Goal: Task Accomplishment & Management: Manage account settings

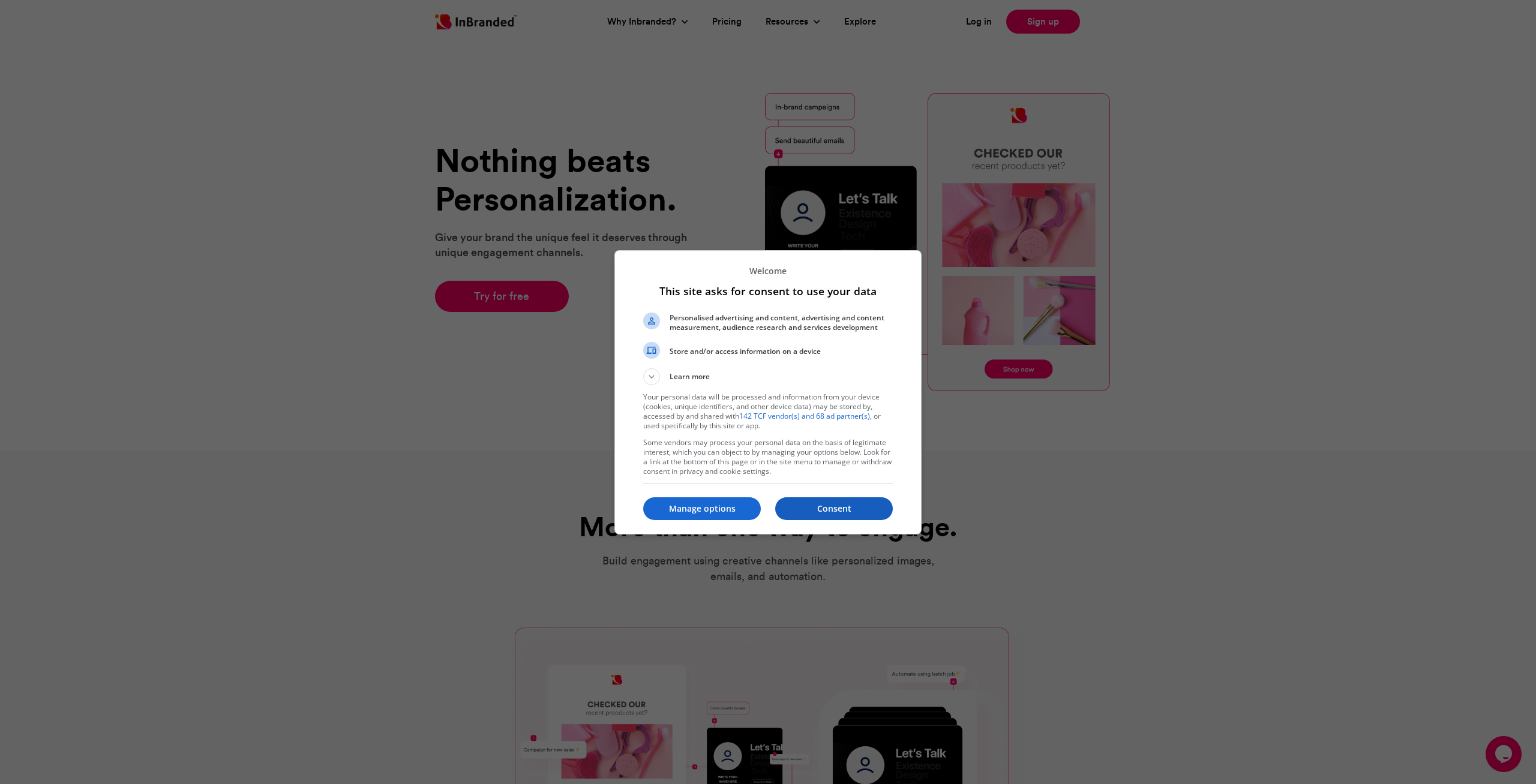
click at [818, 505] on p "Consent" at bounding box center [833, 508] width 117 height 12
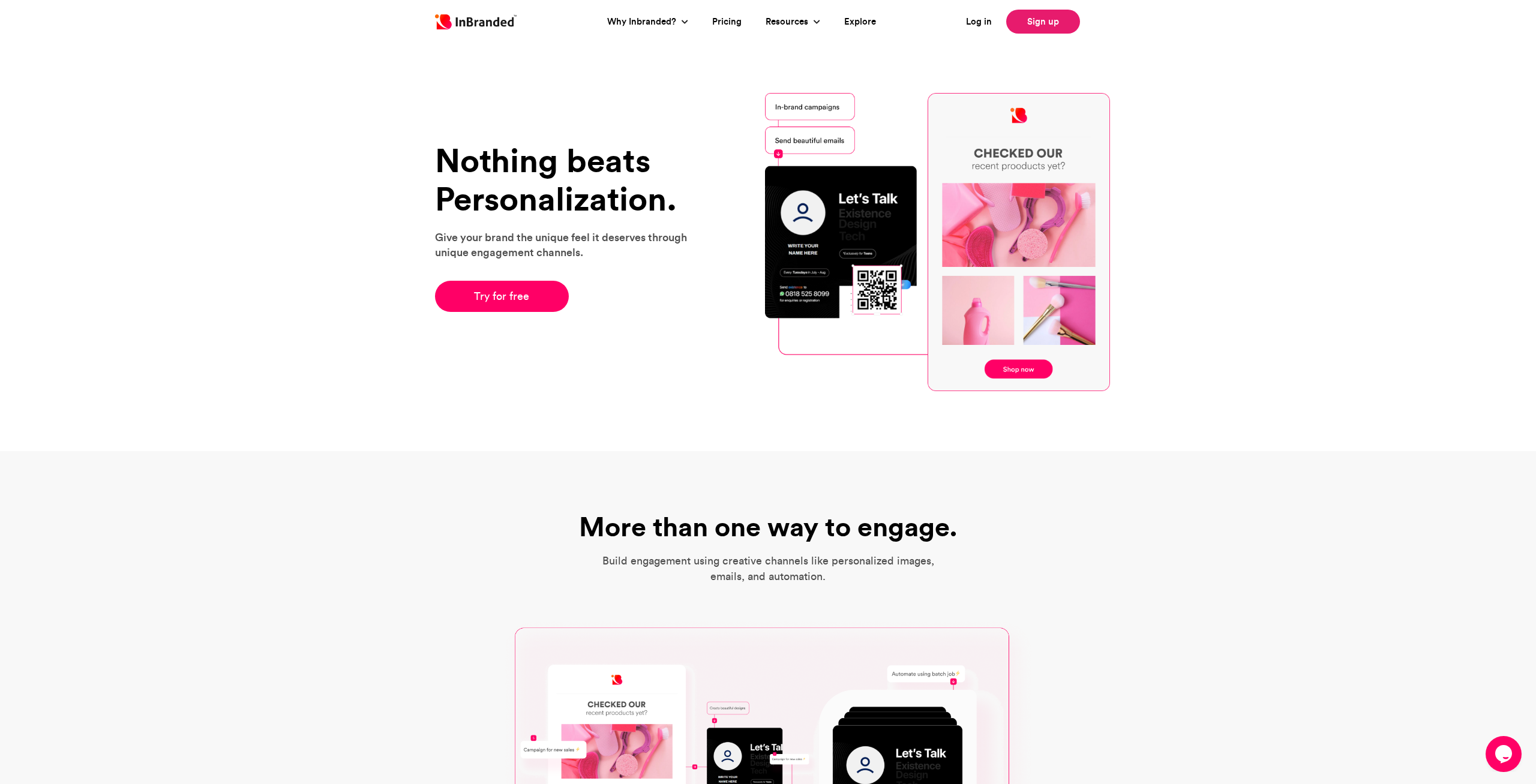
click at [1032, 18] on link "Sign up" at bounding box center [1042, 21] width 74 height 24
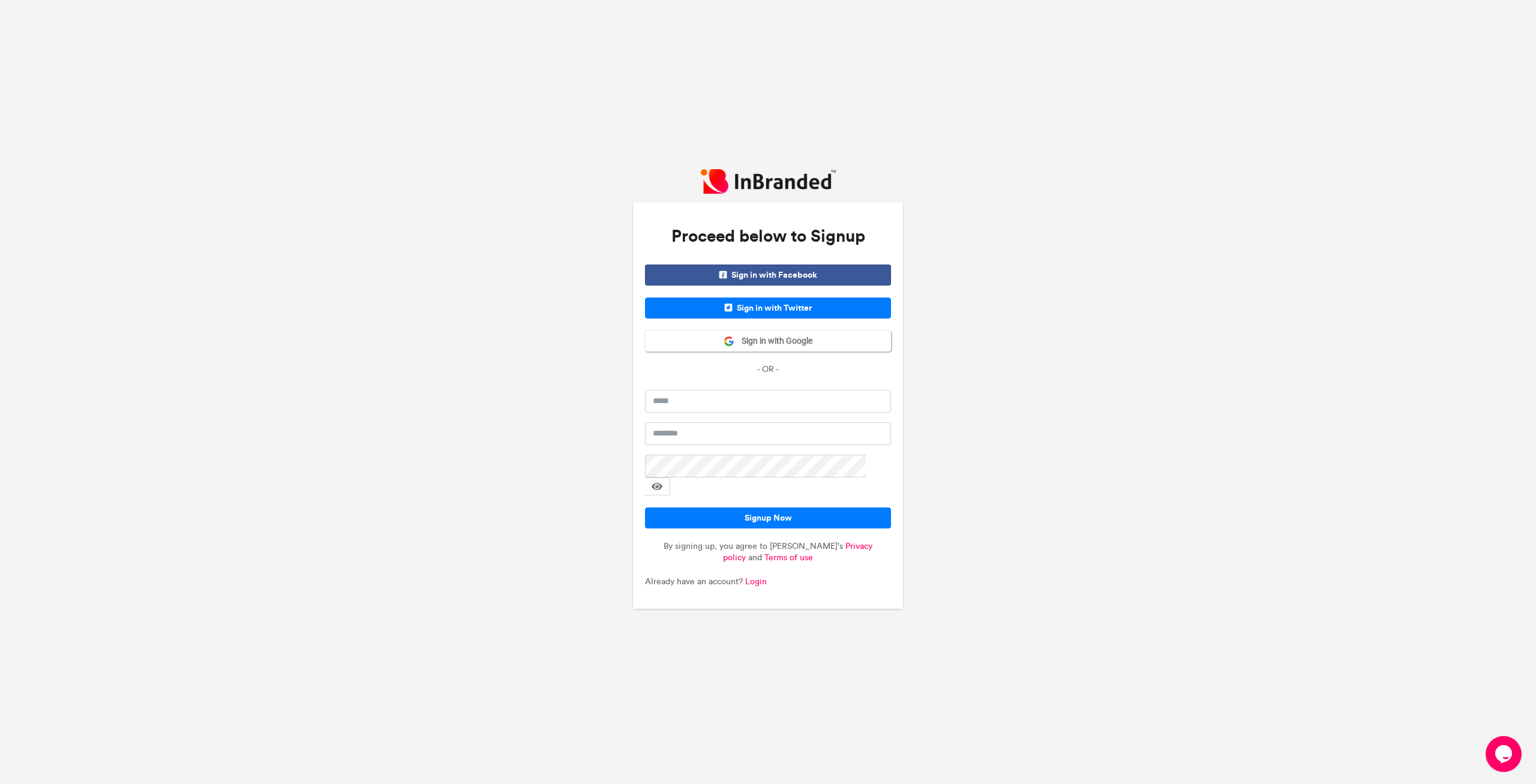
click at [769, 285] on span "Sign in with Facebook" at bounding box center [768, 275] width 246 height 21
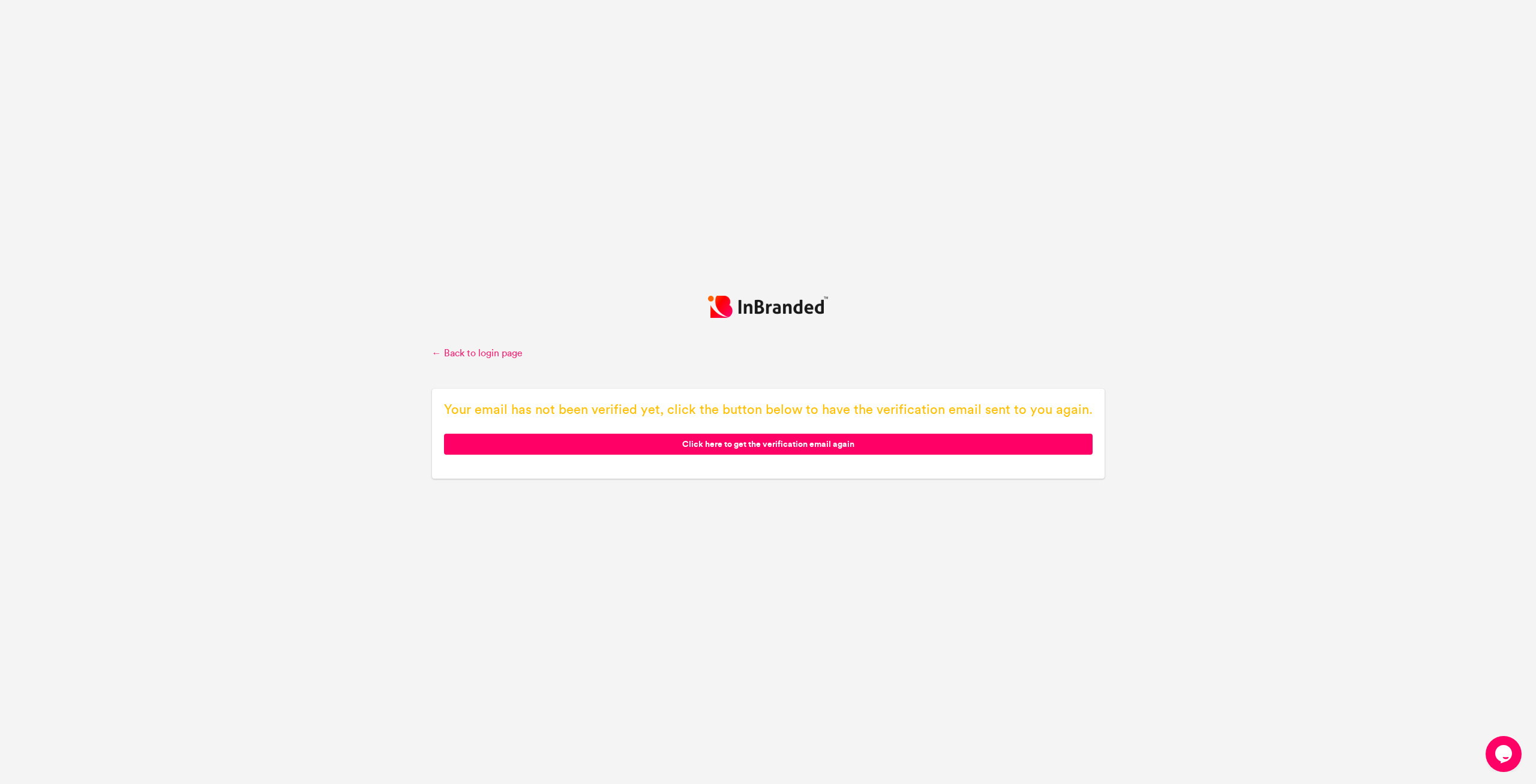
click at [491, 350] on link "← Back to login page" at bounding box center [768, 353] width 673 height 13
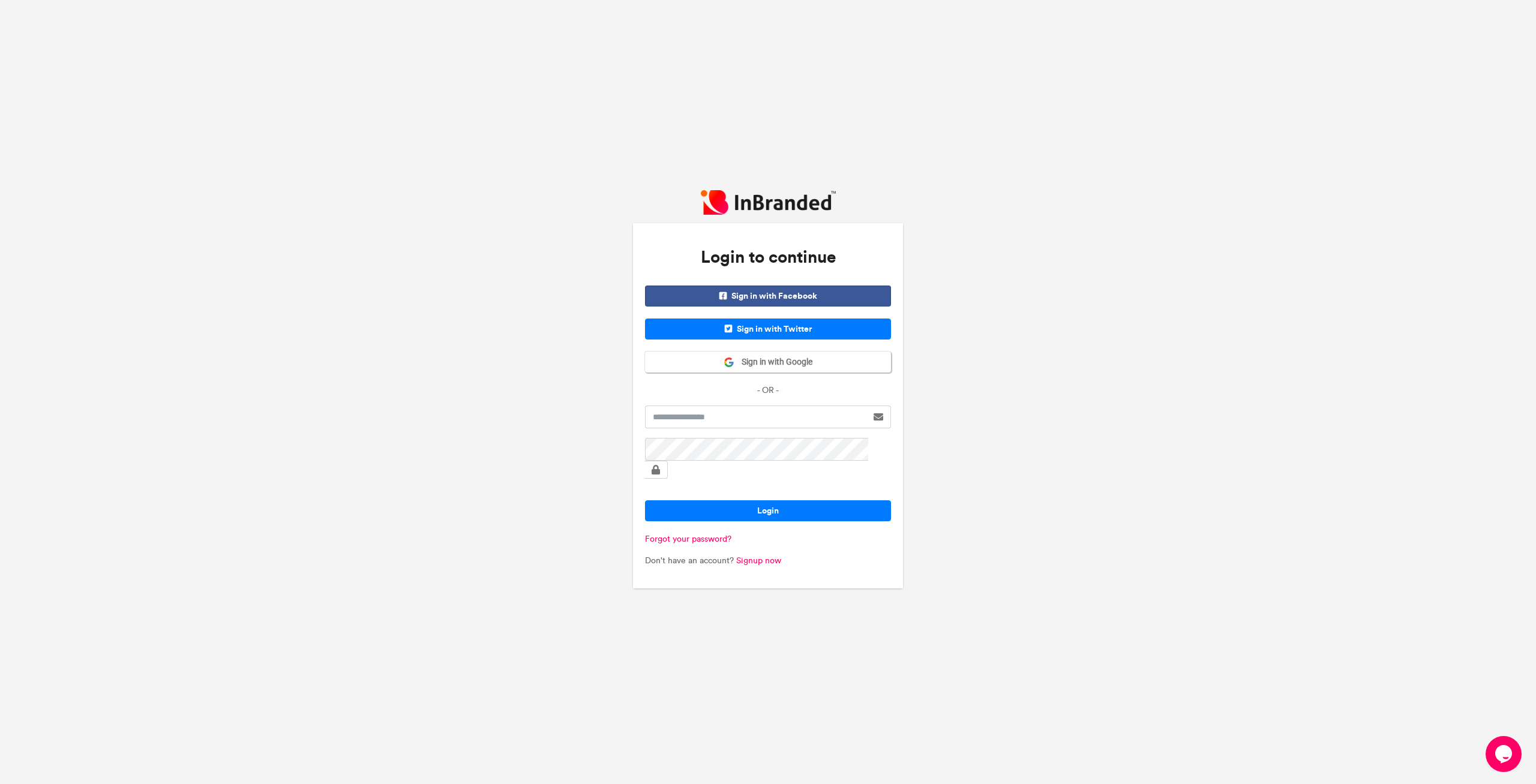
click at [770, 306] on span "Sign in with Facebook" at bounding box center [768, 295] width 246 height 21
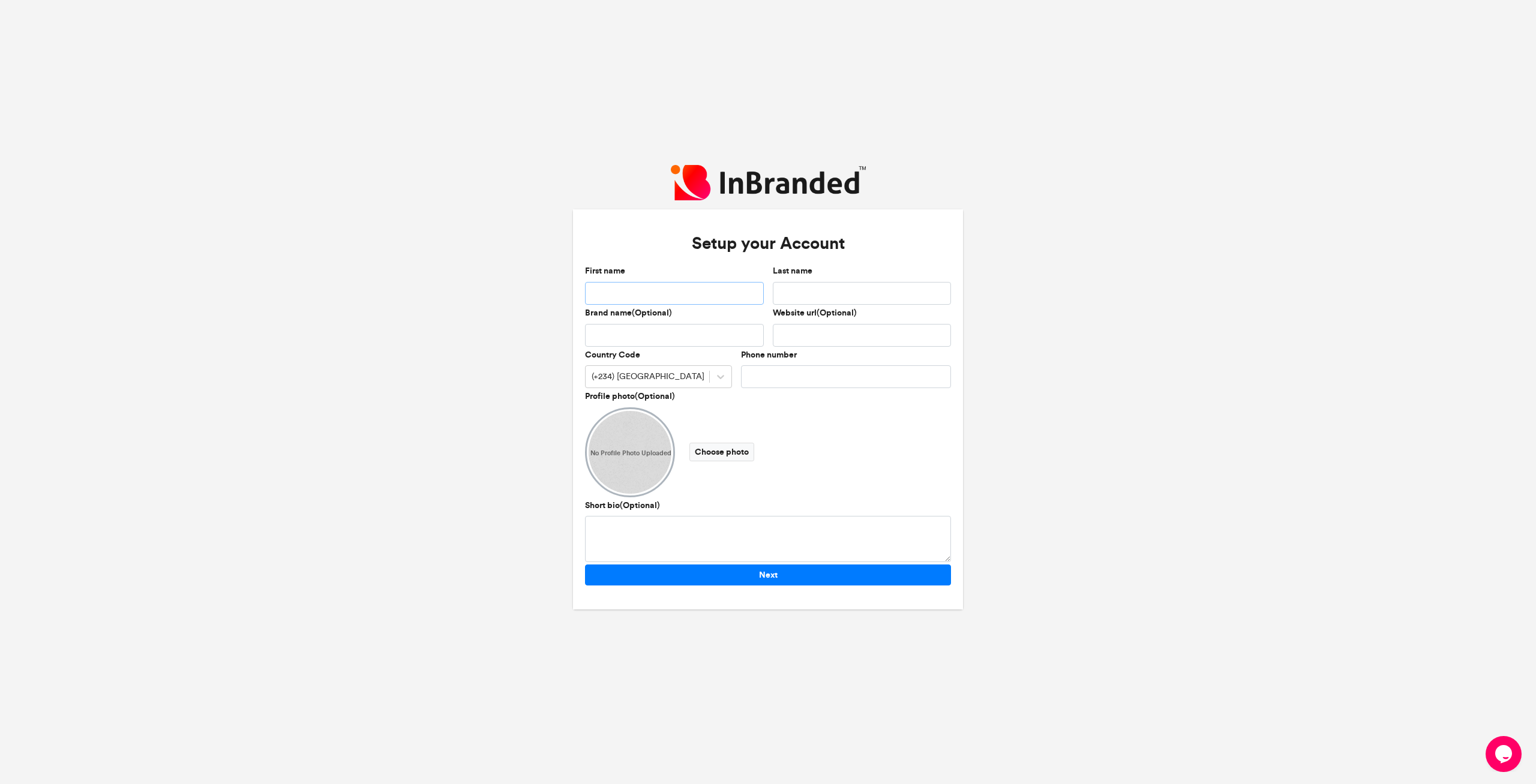
click at [677, 292] on input "First name" at bounding box center [674, 293] width 179 height 23
type input "**********"
click at [795, 291] on input "Last name" at bounding box center [862, 293] width 179 height 23
type input "**********"
click at [671, 340] on input "Brand name(Optional)" at bounding box center [674, 335] width 179 height 23
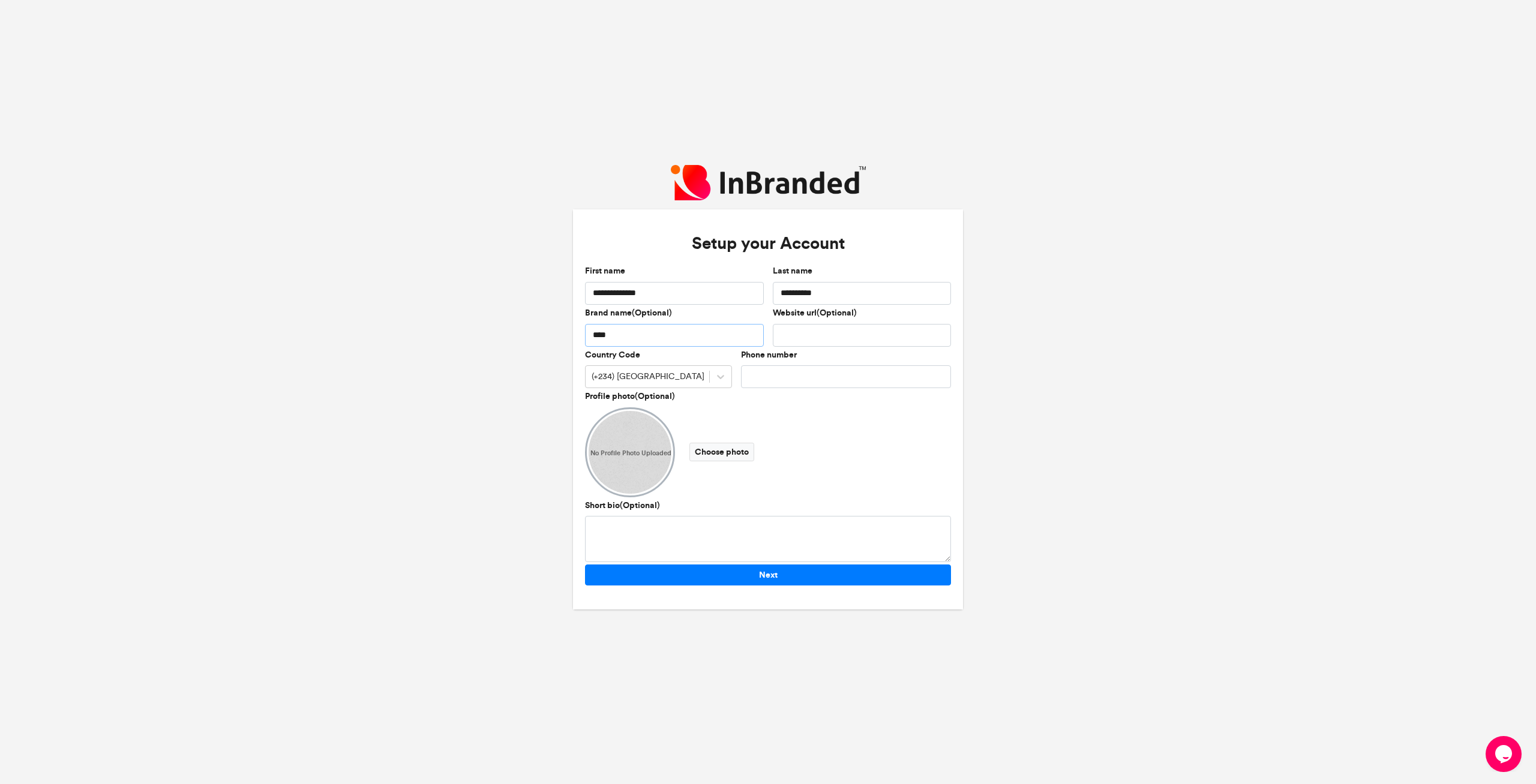
type input "****"
click at [829, 336] on input "Website url(Optional)" at bounding box center [862, 335] width 179 height 23
click at [780, 339] on input "**********" at bounding box center [862, 335] width 179 height 23
type input "**********"
click at [719, 379] on icon at bounding box center [720, 376] width 12 height 12
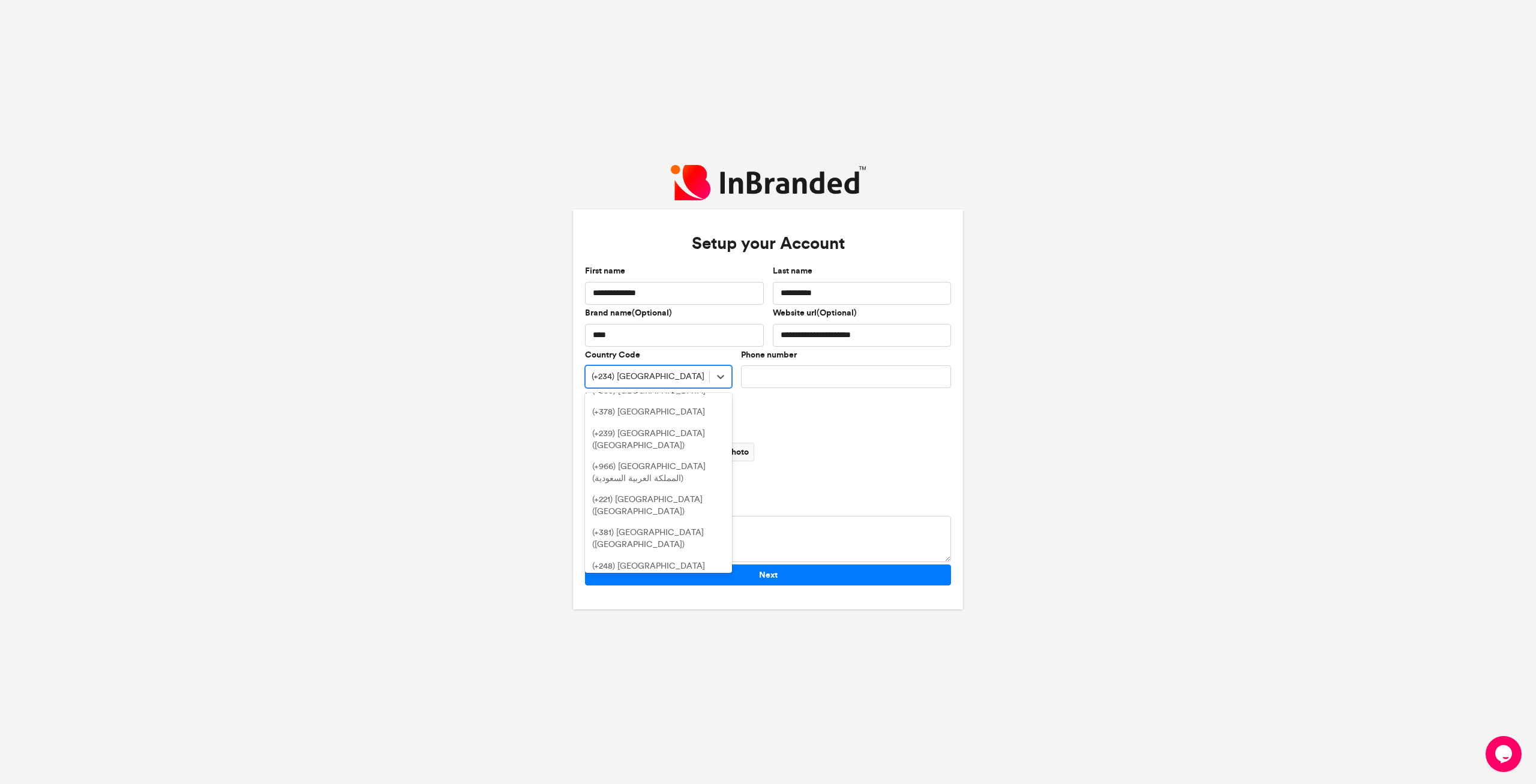
scroll to position [5148, 0]
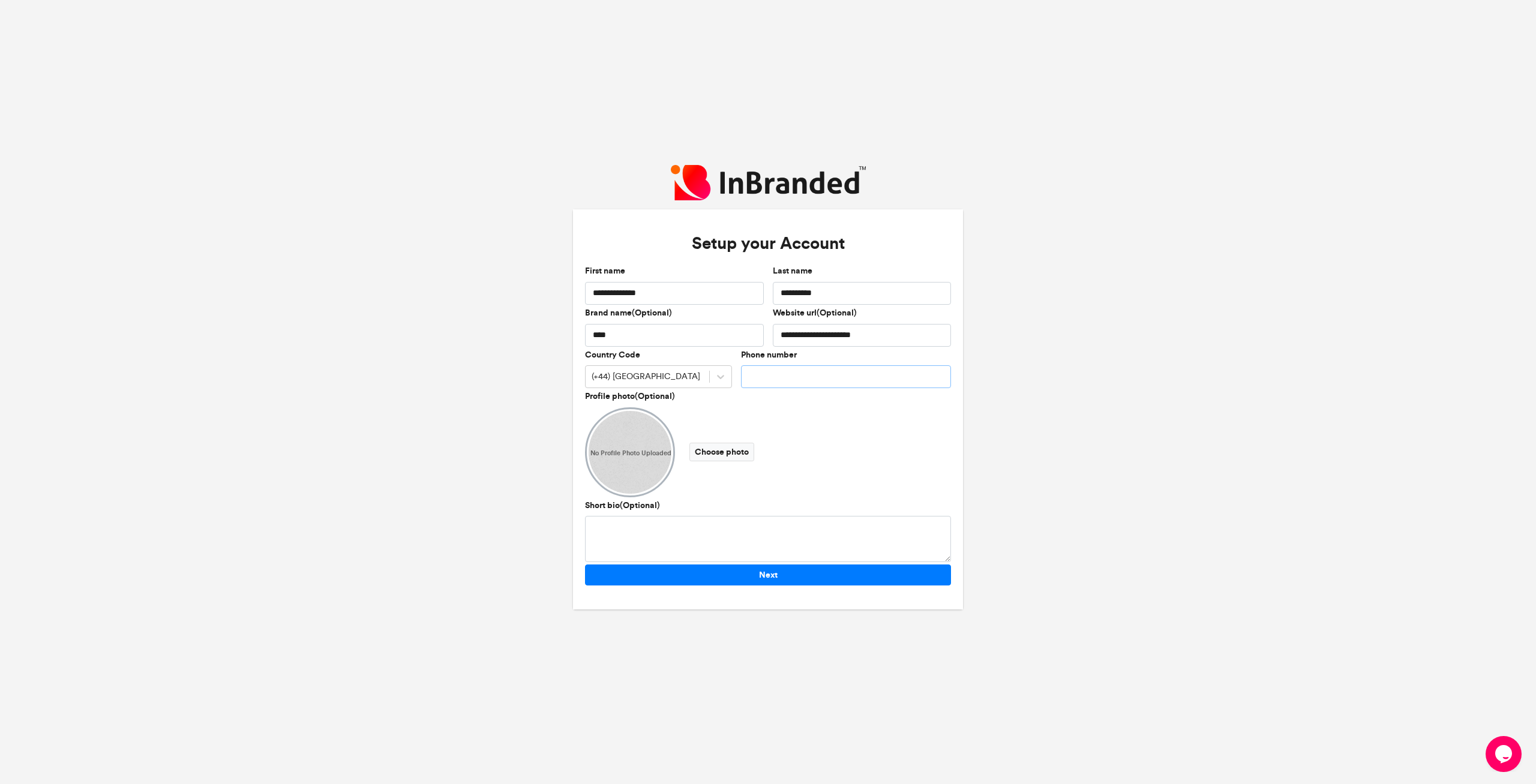
click at [766, 379] on input "Phone number" at bounding box center [845, 376] width 210 height 23
type input "**********"
click at [722, 454] on label "Choose photo" at bounding box center [722, 451] width 65 height 18
click at [0, 0] on input "Choose photo" at bounding box center [0, 0] width 0 height 0
click at [679, 531] on textarea "Short bio(Optional)" at bounding box center [768, 539] width 366 height 46
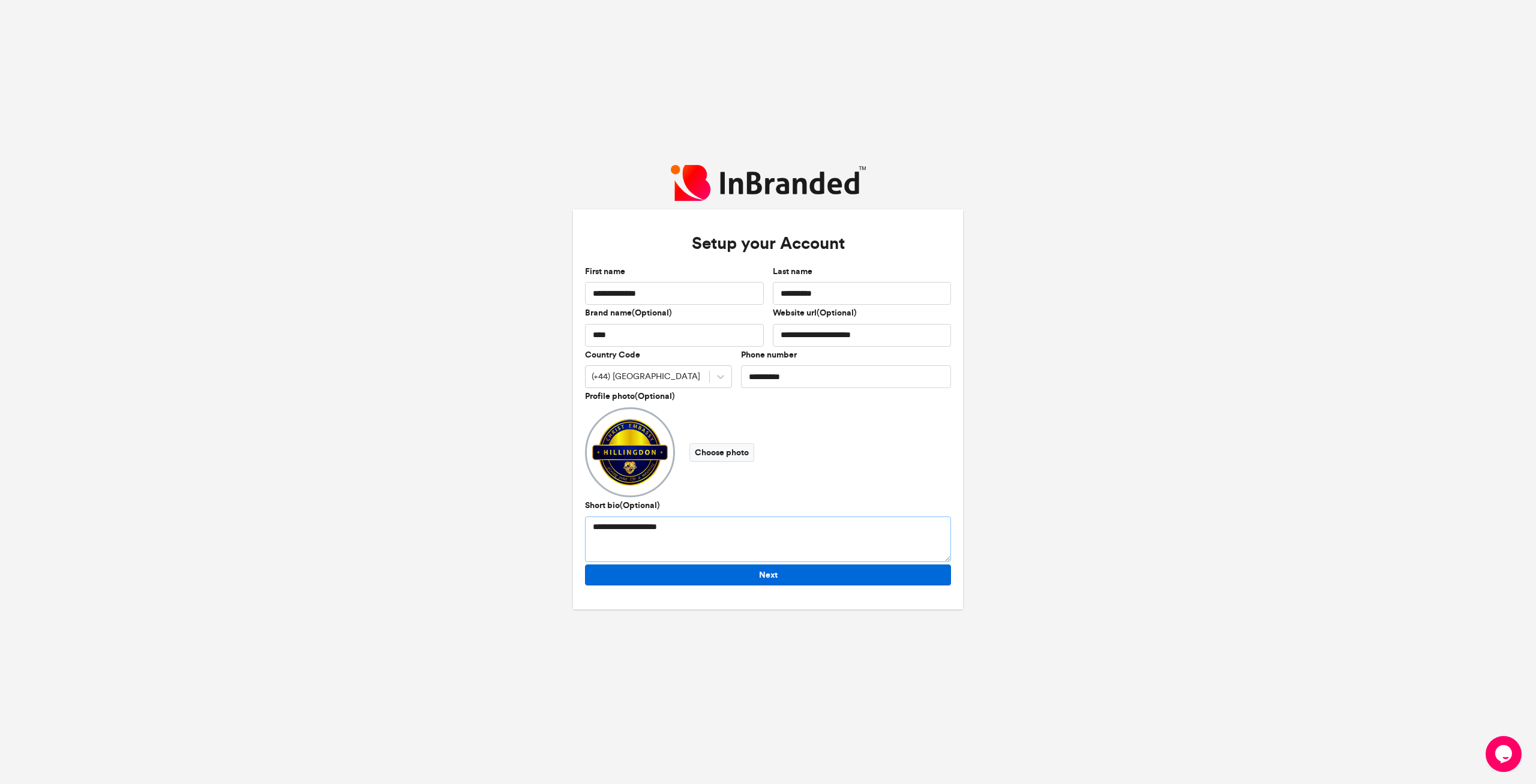
type textarea "**********"
click at [774, 572] on button "Next" at bounding box center [768, 575] width 366 height 21
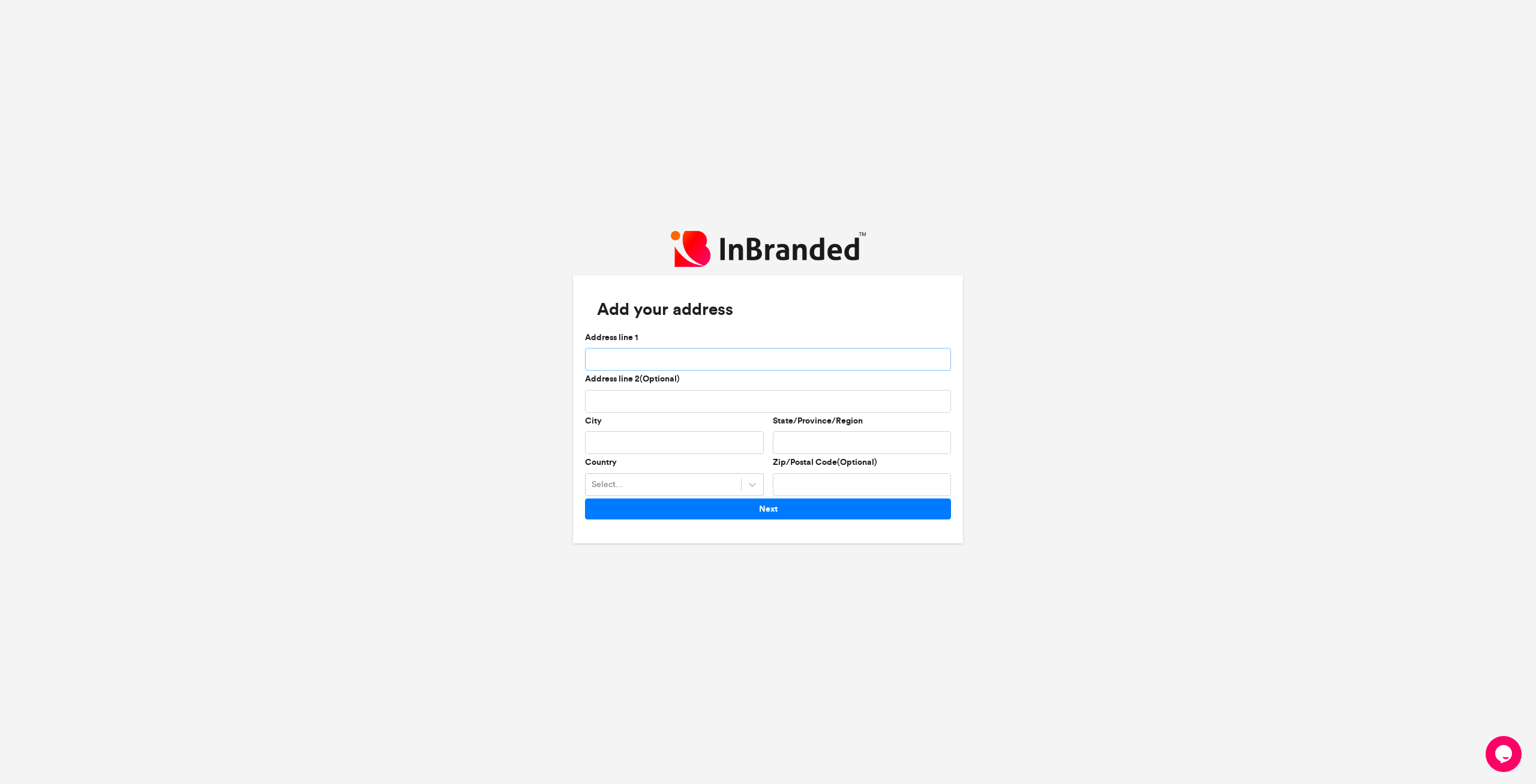
click at [699, 357] on input "Address line 1" at bounding box center [768, 359] width 366 height 23
type input "**********"
click at [647, 444] on input "City" at bounding box center [674, 443] width 179 height 23
type input "******"
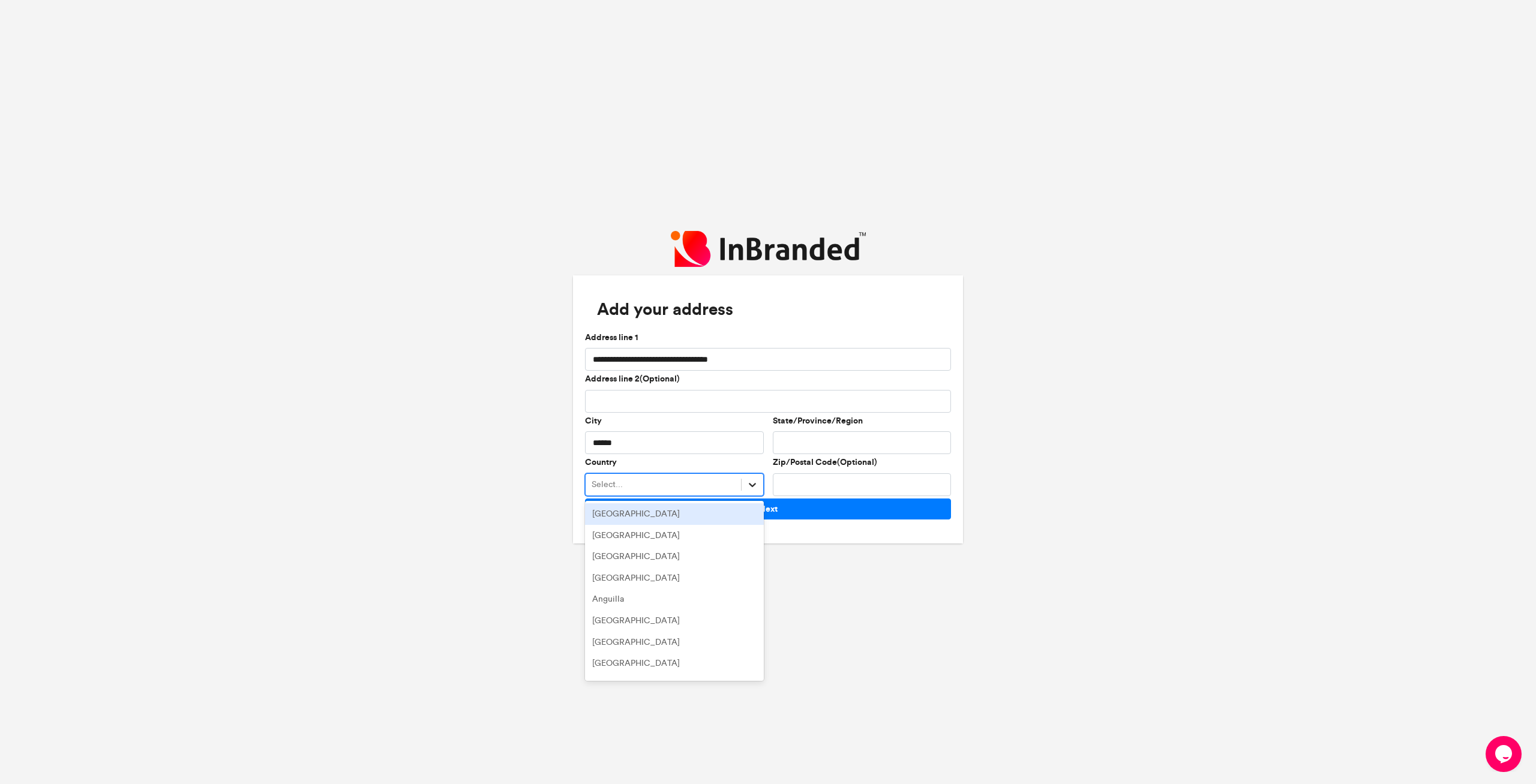
click at [755, 484] on icon at bounding box center [752, 485] width 7 height 4
type input "***"
click at [646, 535] on div "United Kingdom" at bounding box center [674, 535] width 179 height 21
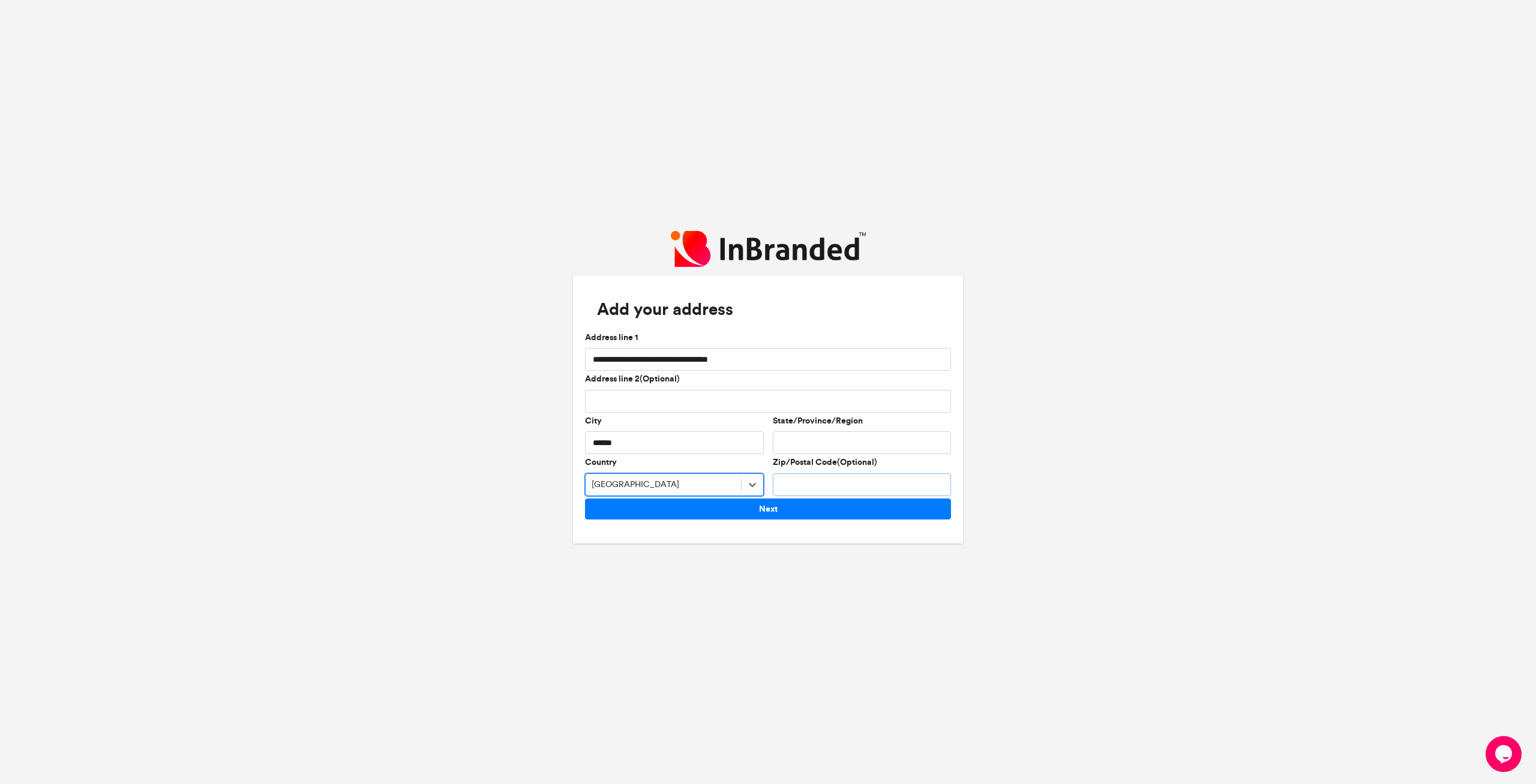
click at [806, 481] on input "Zip/Postal Code(Optional)" at bounding box center [862, 485] width 179 height 23
type input "*******"
click at [822, 444] on input "State/Province/Region" at bounding box center [862, 443] width 179 height 23
type input "*******"
click at [809, 364] on input "**********" at bounding box center [768, 359] width 366 height 23
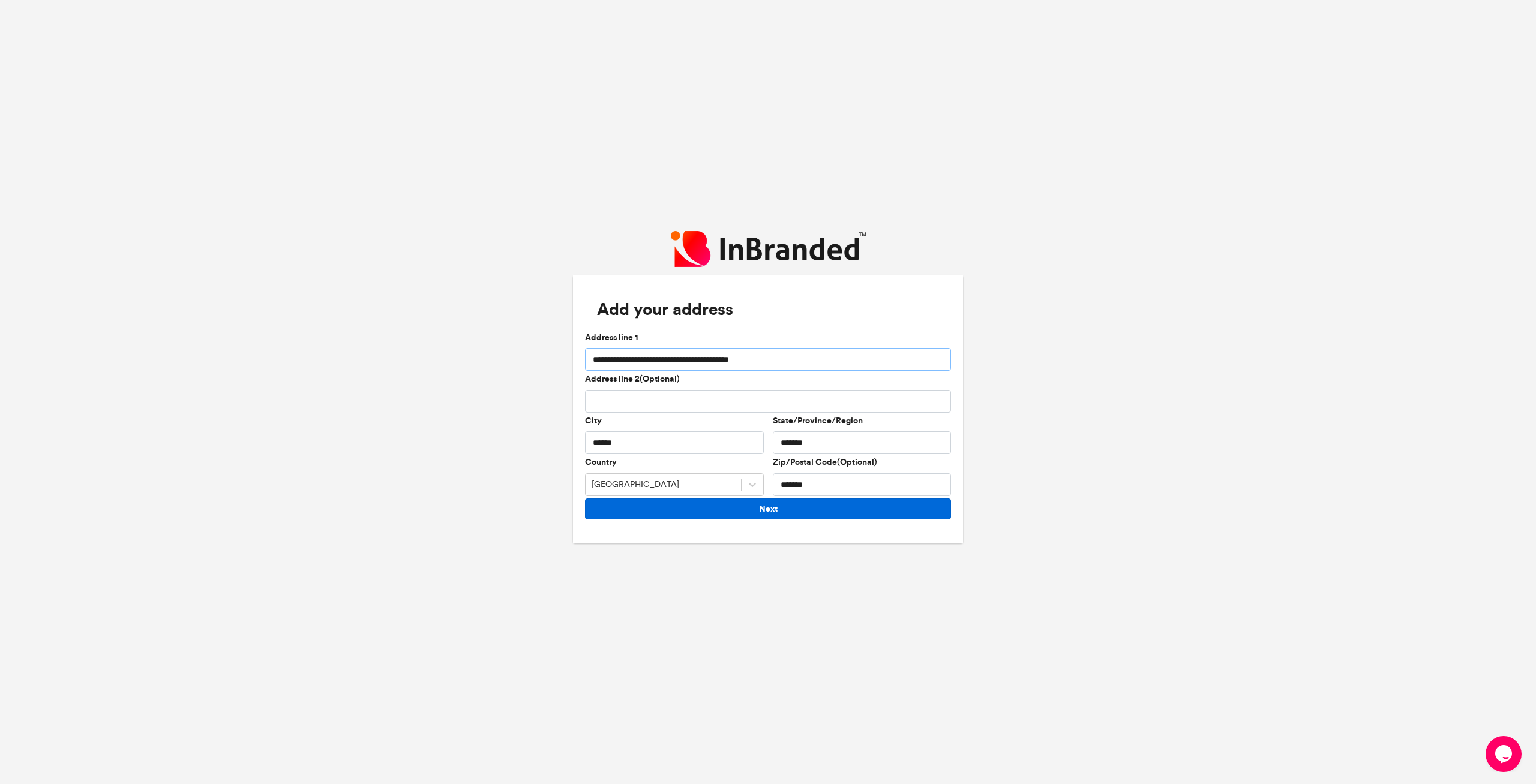
type input "**********"
click at [789, 505] on button "Next" at bounding box center [768, 508] width 366 height 21
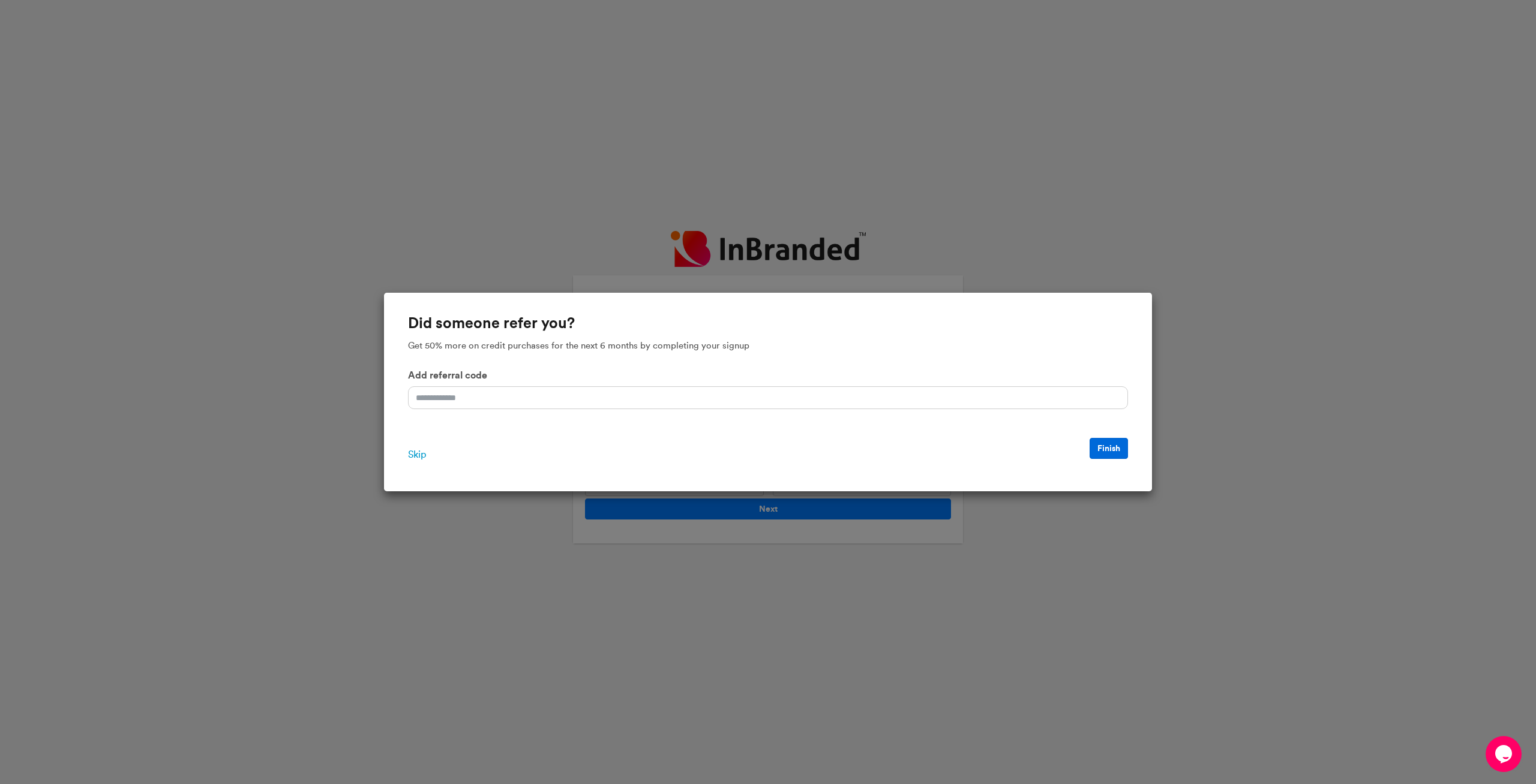
click at [1115, 448] on button "Finish" at bounding box center [1108, 448] width 38 height 21
click at [421, 459] on span "Skip" at bounding box center [417, 455] width 18 height 14
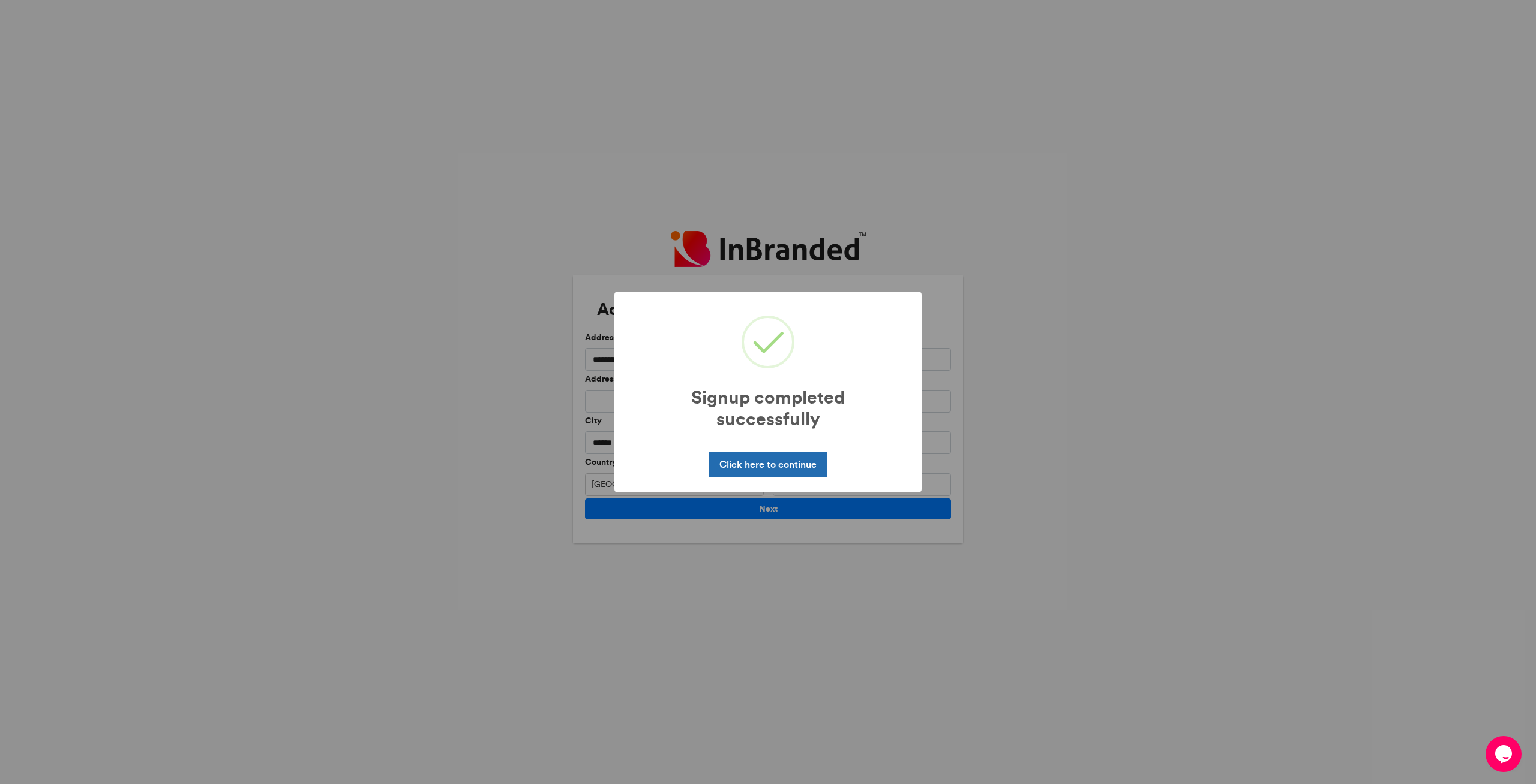
click at [785, 469] on button "Click here to continue" at bounding box center [767, 464] width 118 height 25
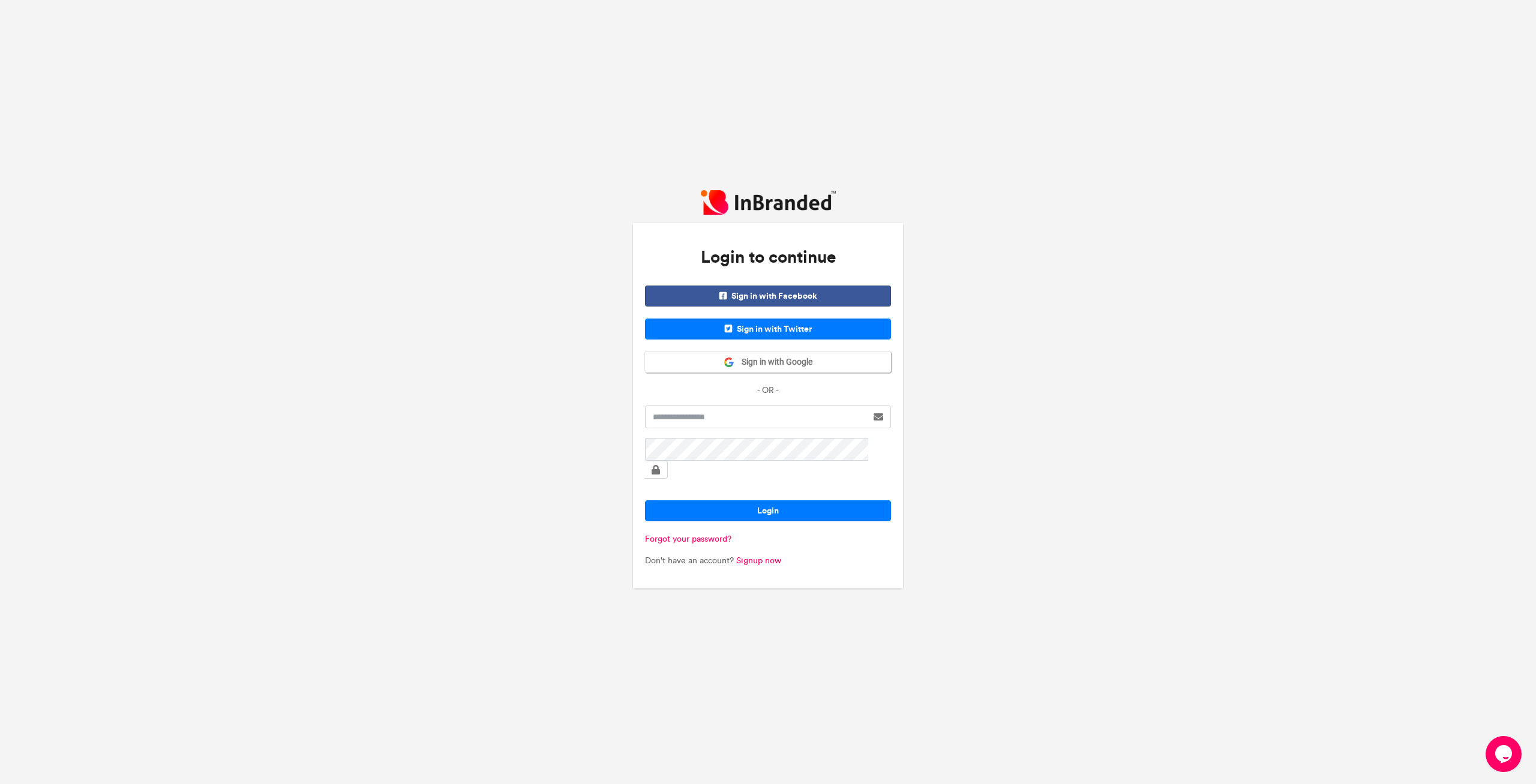
click at [753, 306] on span "Sign in with Facebook" at bounding box center [768, 295] width 246 height 21
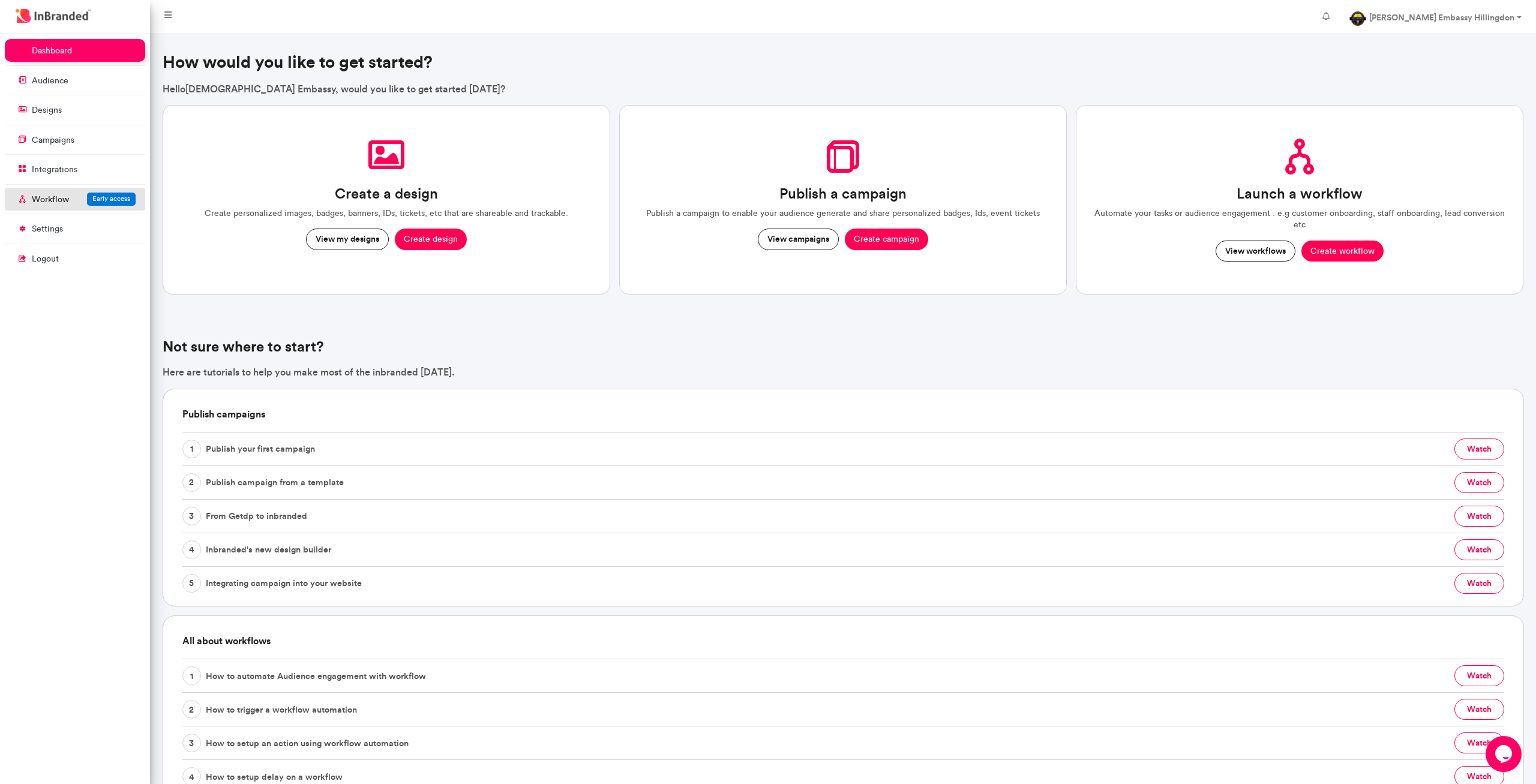
click at [97, 198] on span "Early access" at bounding box center [112, 198] width 38 height 9
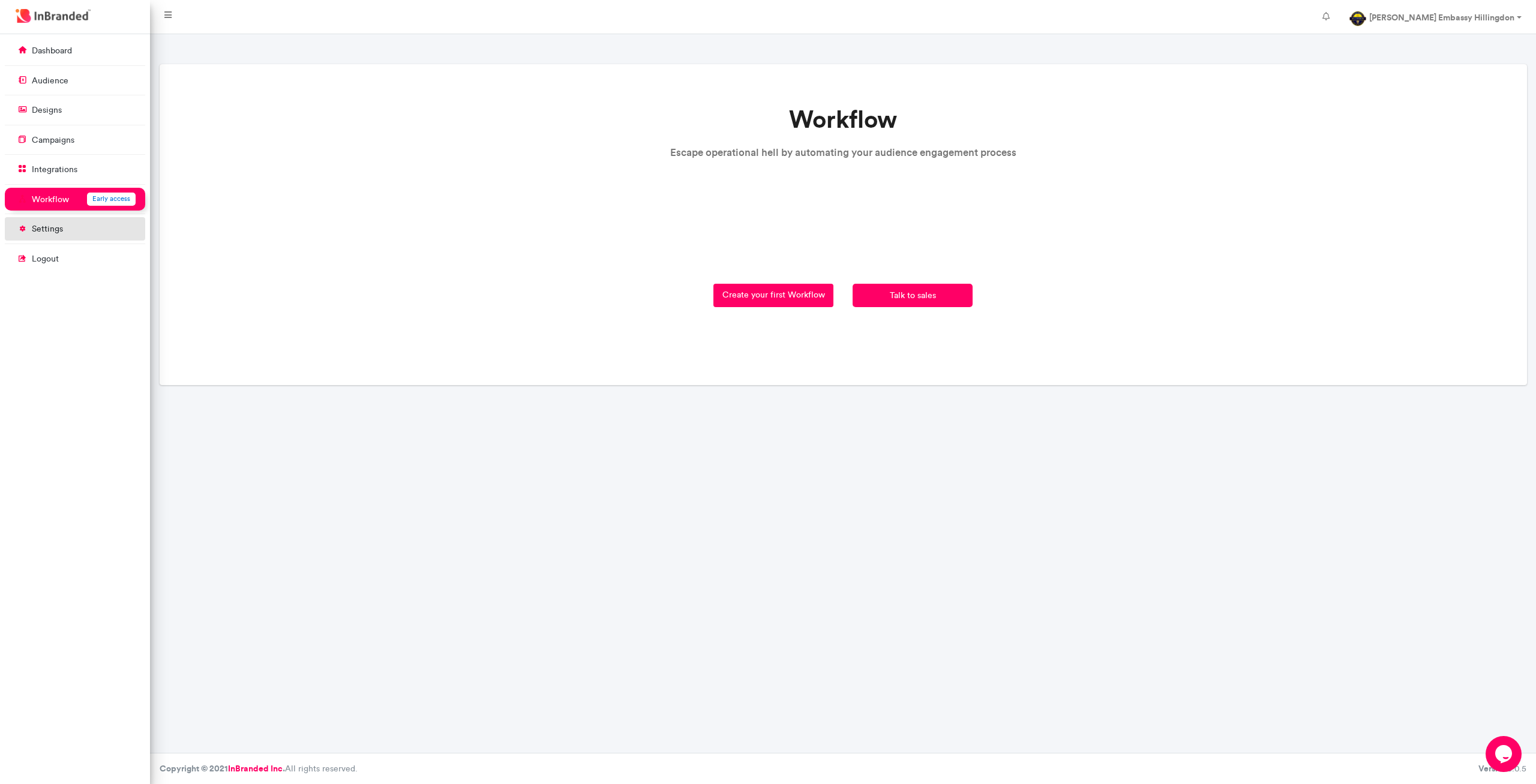
click at [60, 231] on p "settings" at bounding box center [47, 229] width 31 height 12
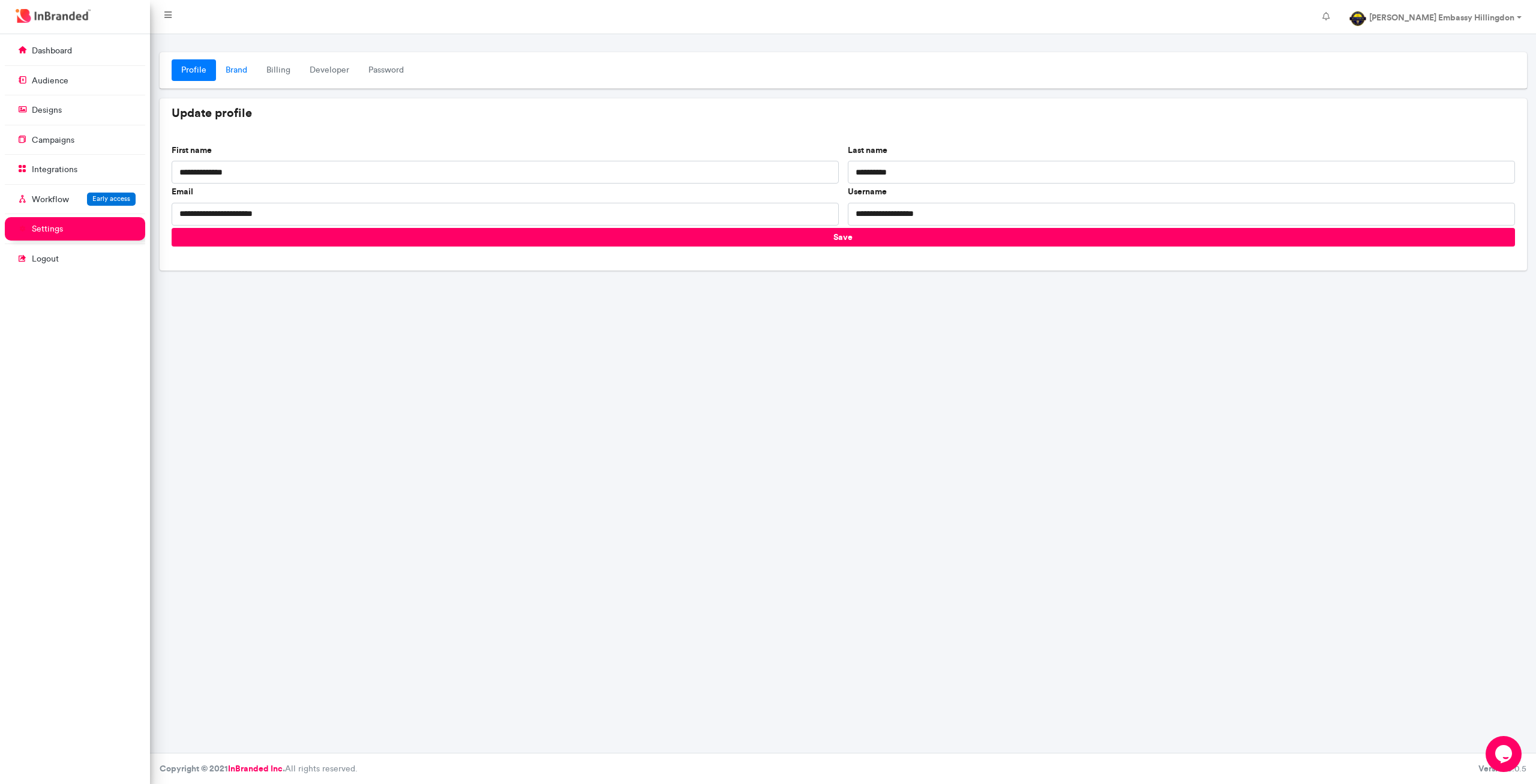
click at [242, 74] on link "Brand" at bounding box center [236, 70] width 40 height 21
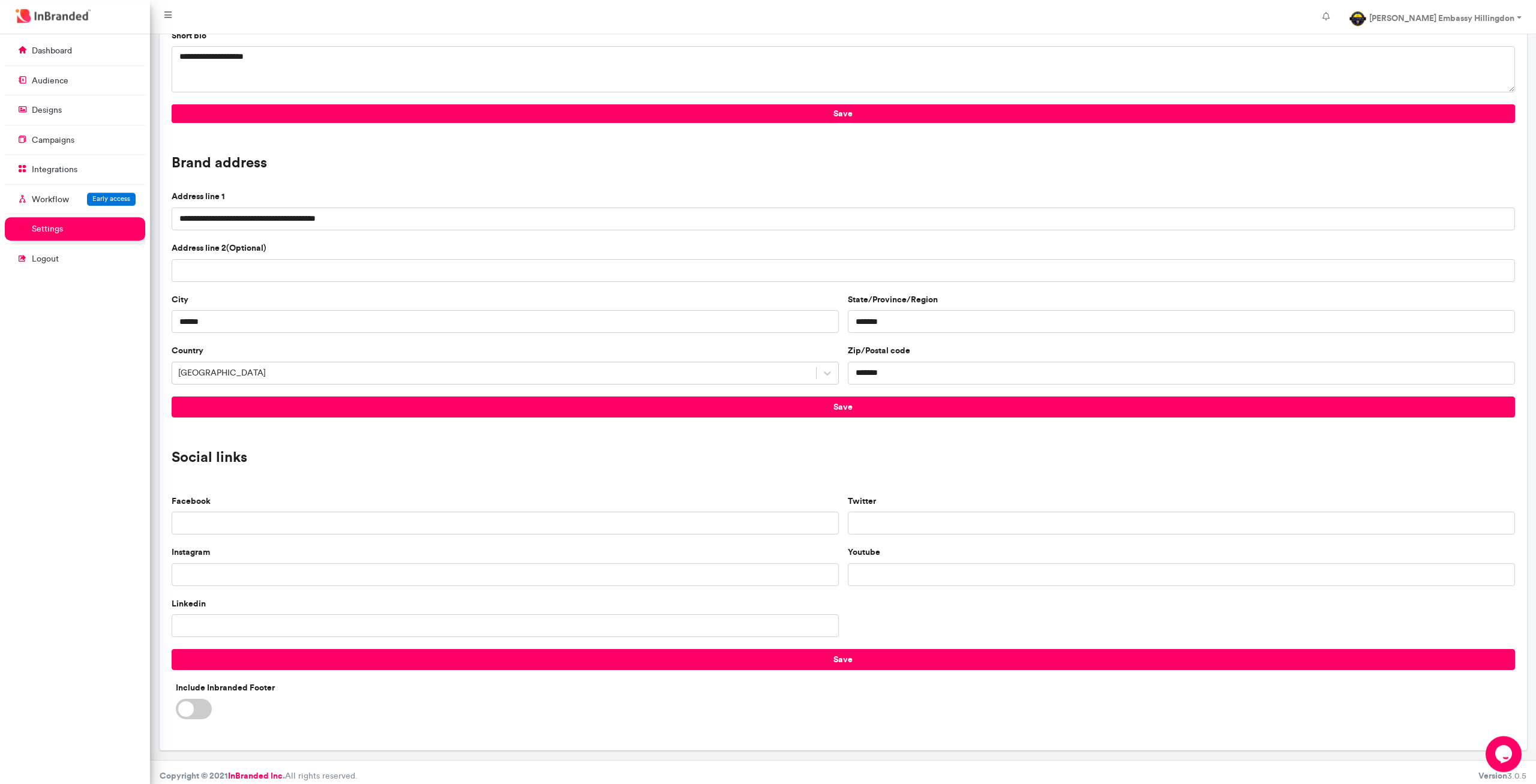
scroll to position [639, 0]
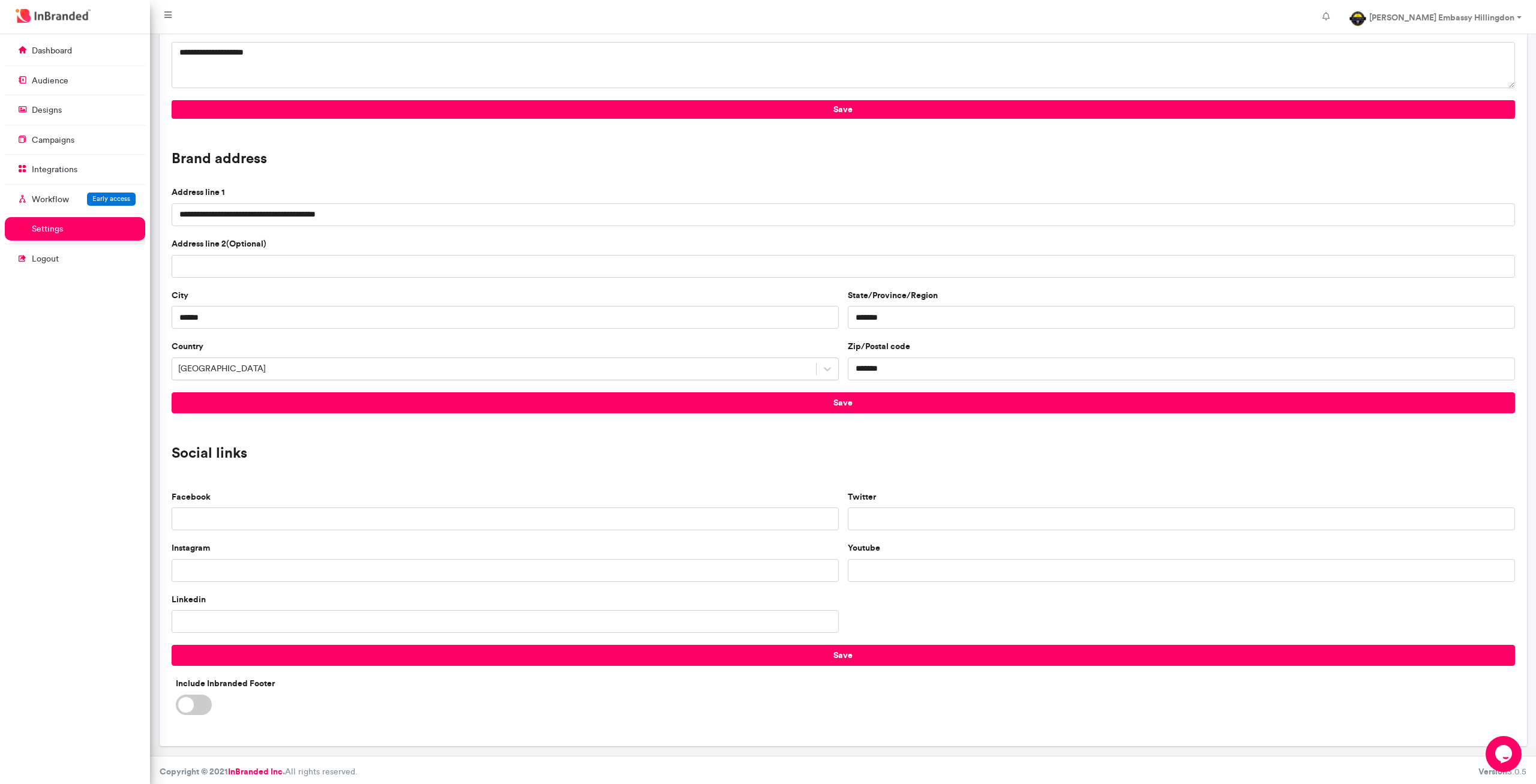
click at [192, 698] on span at bounding box center [193, 705] width 36 height 21
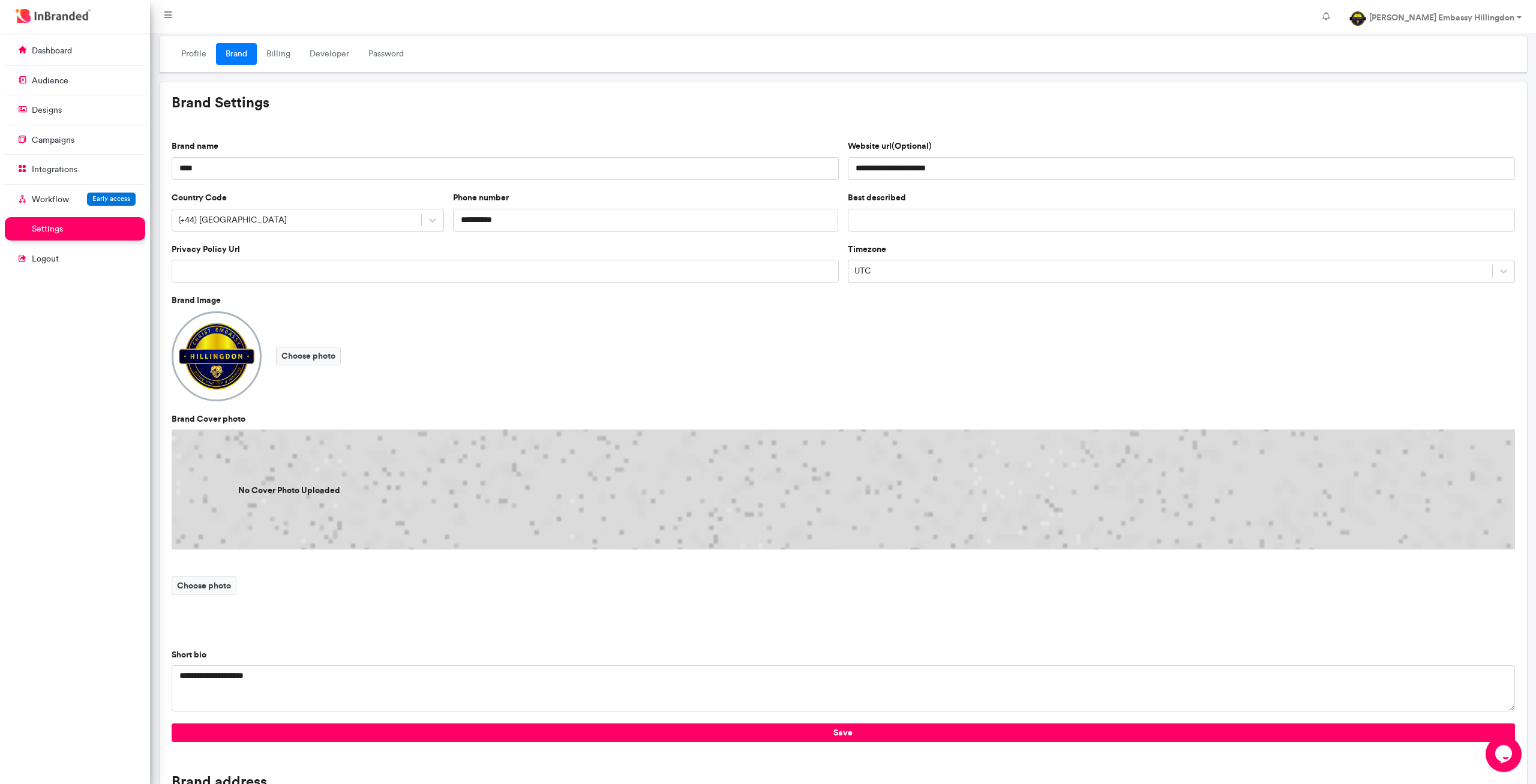
scroll to position [0, 0]
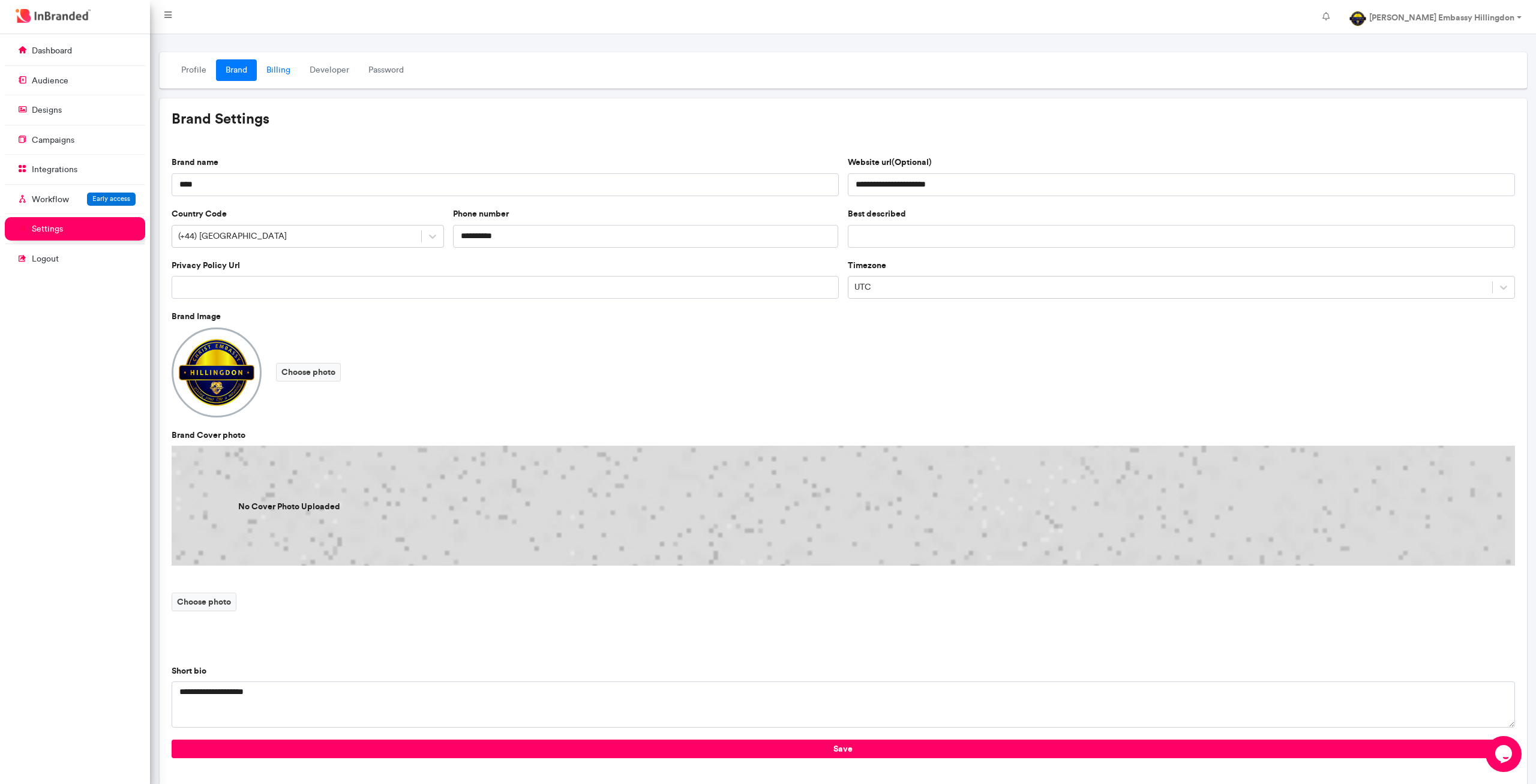
click at [284, 70] on link "Billing" at bounding box center [278, 70] width 44 height 21
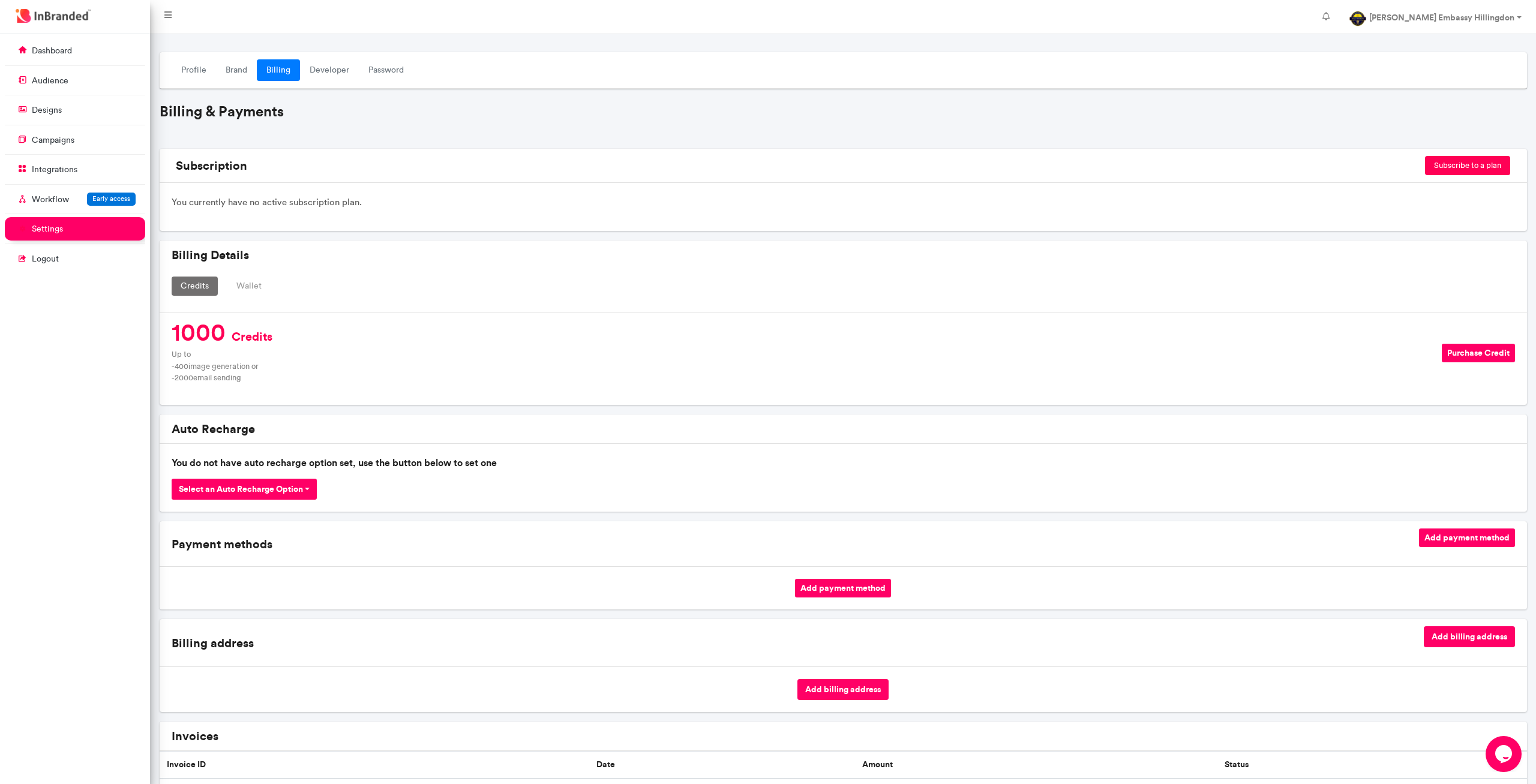
click at [238, 281] on button "Wallet" at bounding box center [249, 286] width 44 height 19
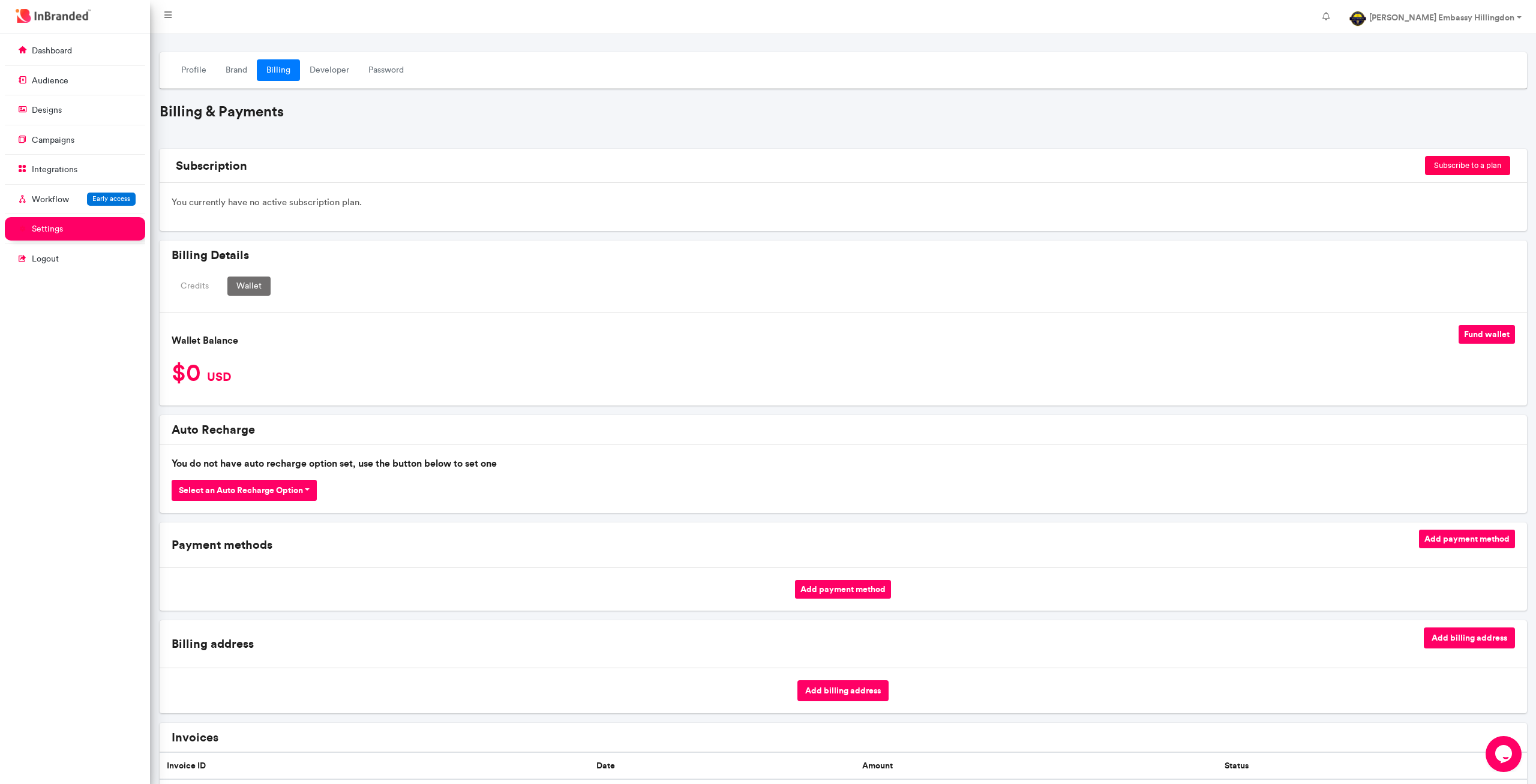
click at [218, 287] on div "Credits Wallet" at bounding box center [844, 286] width 1344 height 19
click at [340, 71] on link "Developer" at bounding box center [330, 70] width 59 height 21
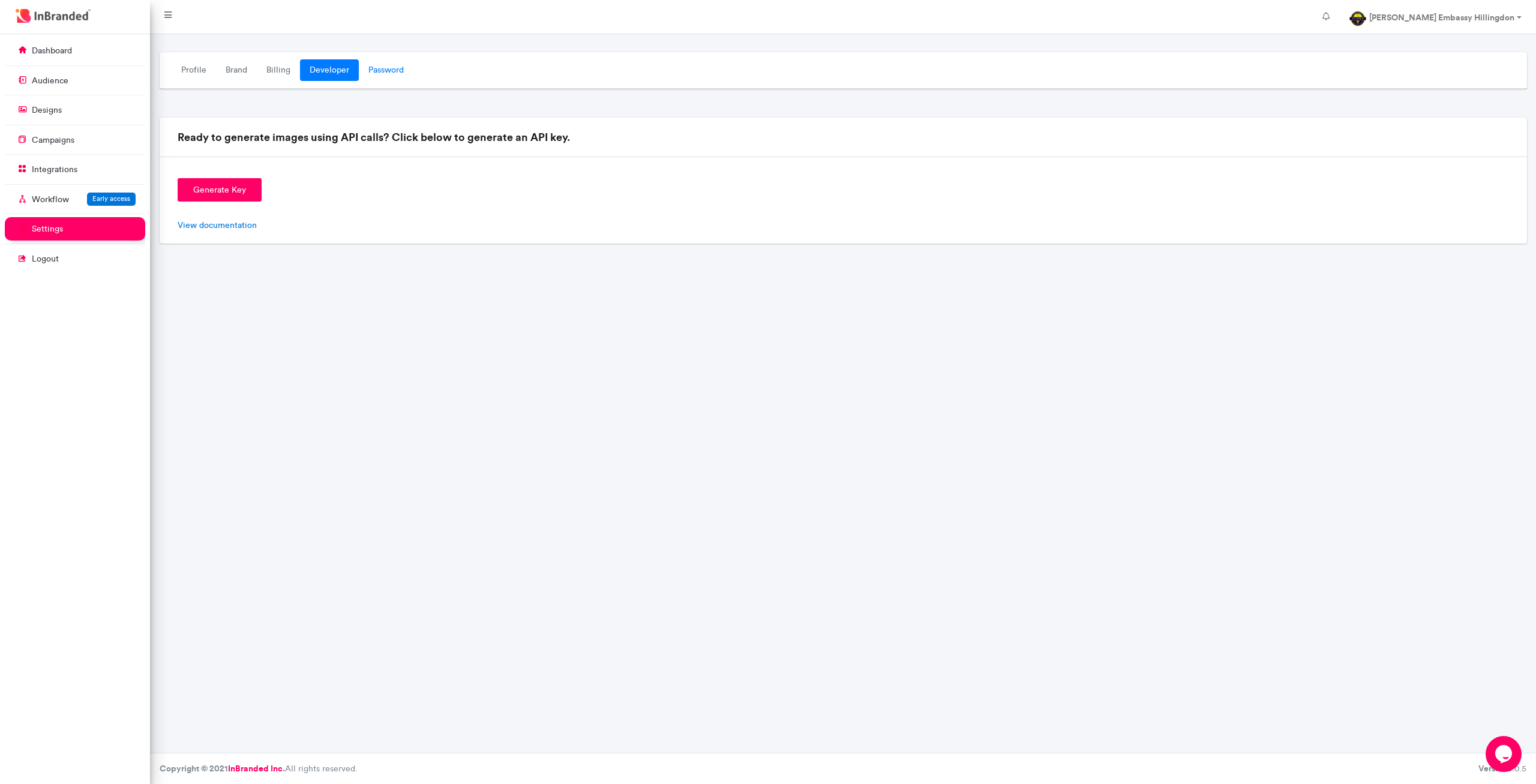
click at [377, 67] on link "Password" at bounding box center [386, 70] width 55 height 21
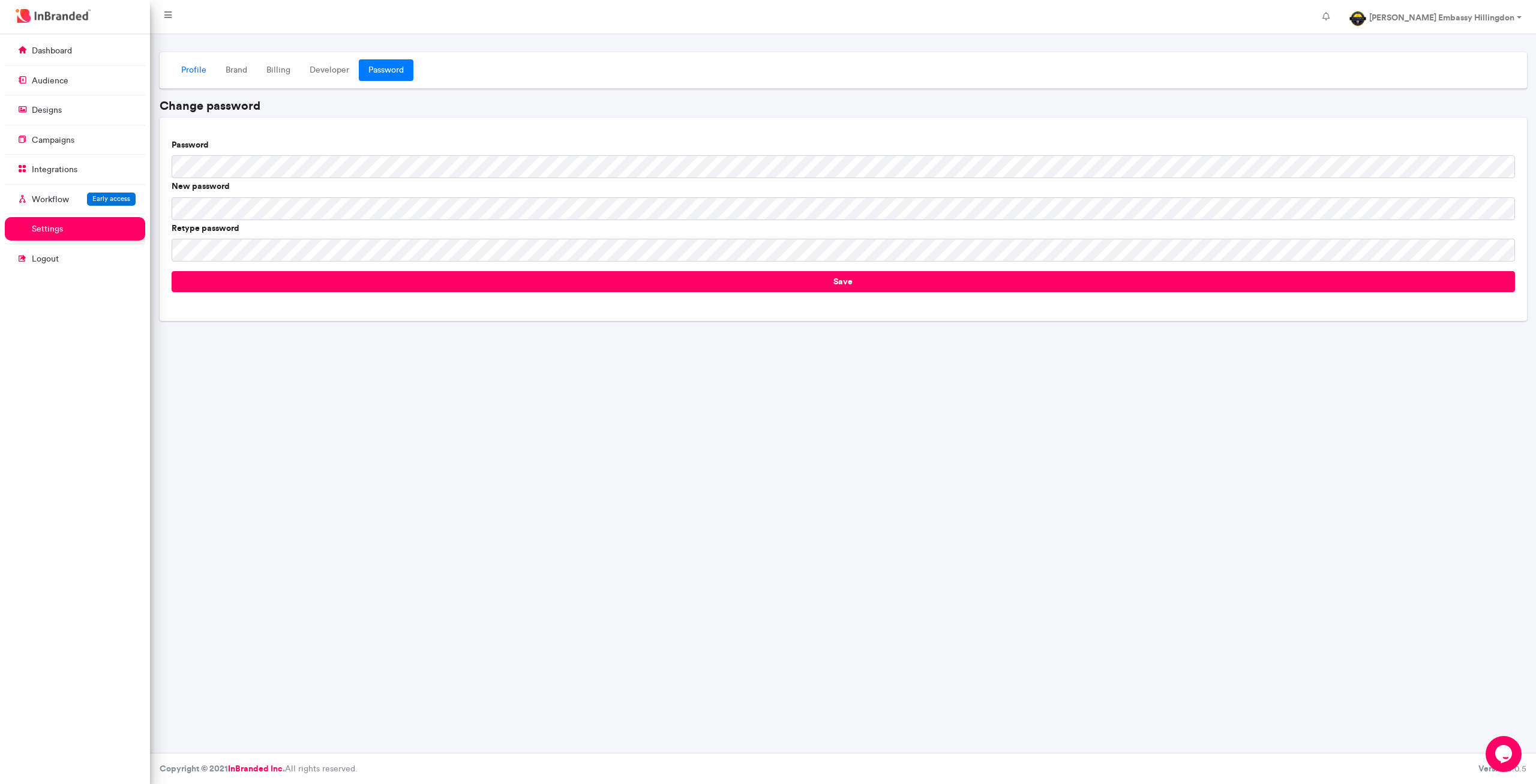
click at [191, 67] on link "Profile" at bounding box center [194, 70] width 44 height 21
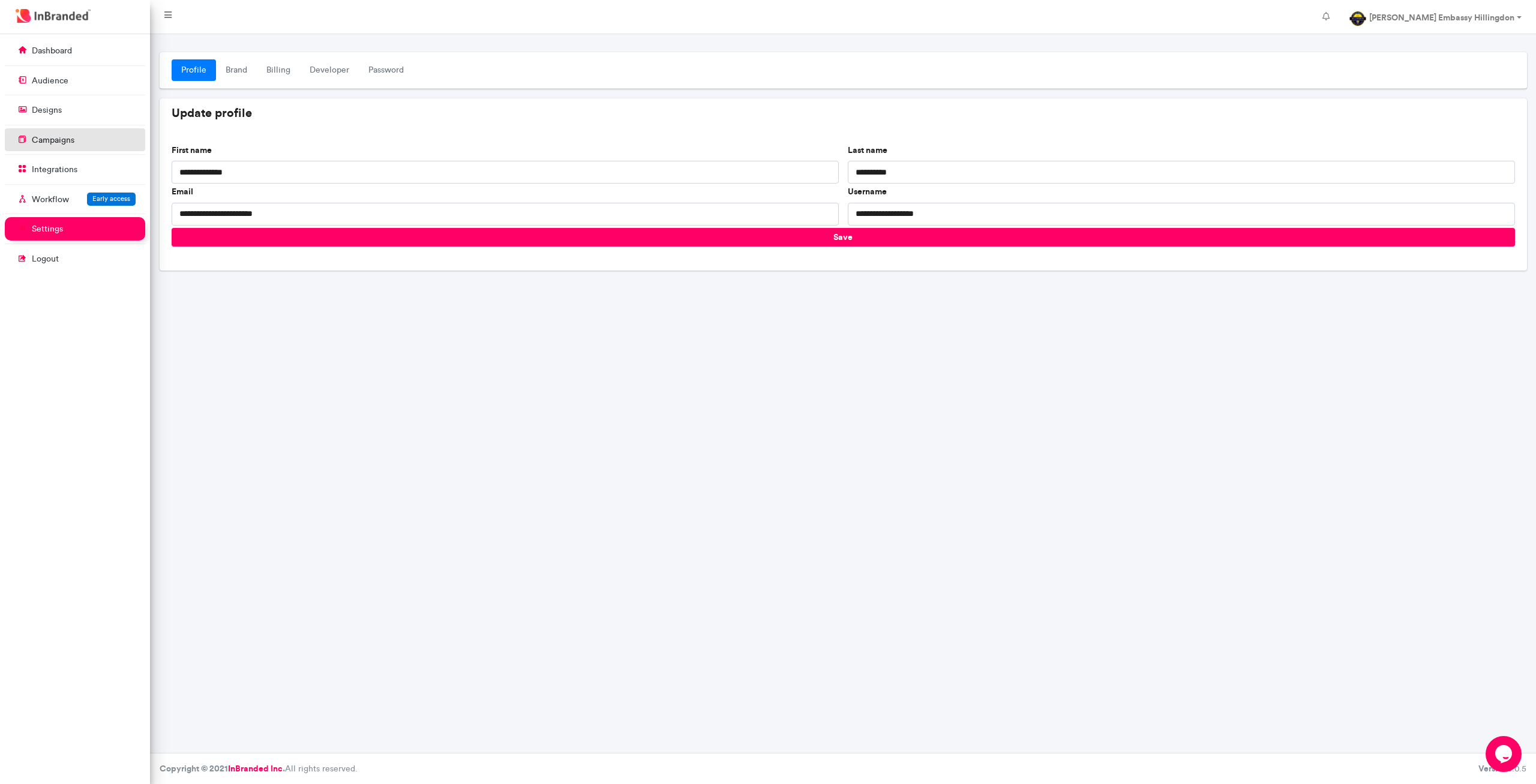
click at [67, 136] on p "campaigns" at bounding box center [53, 140] width 43 height 12
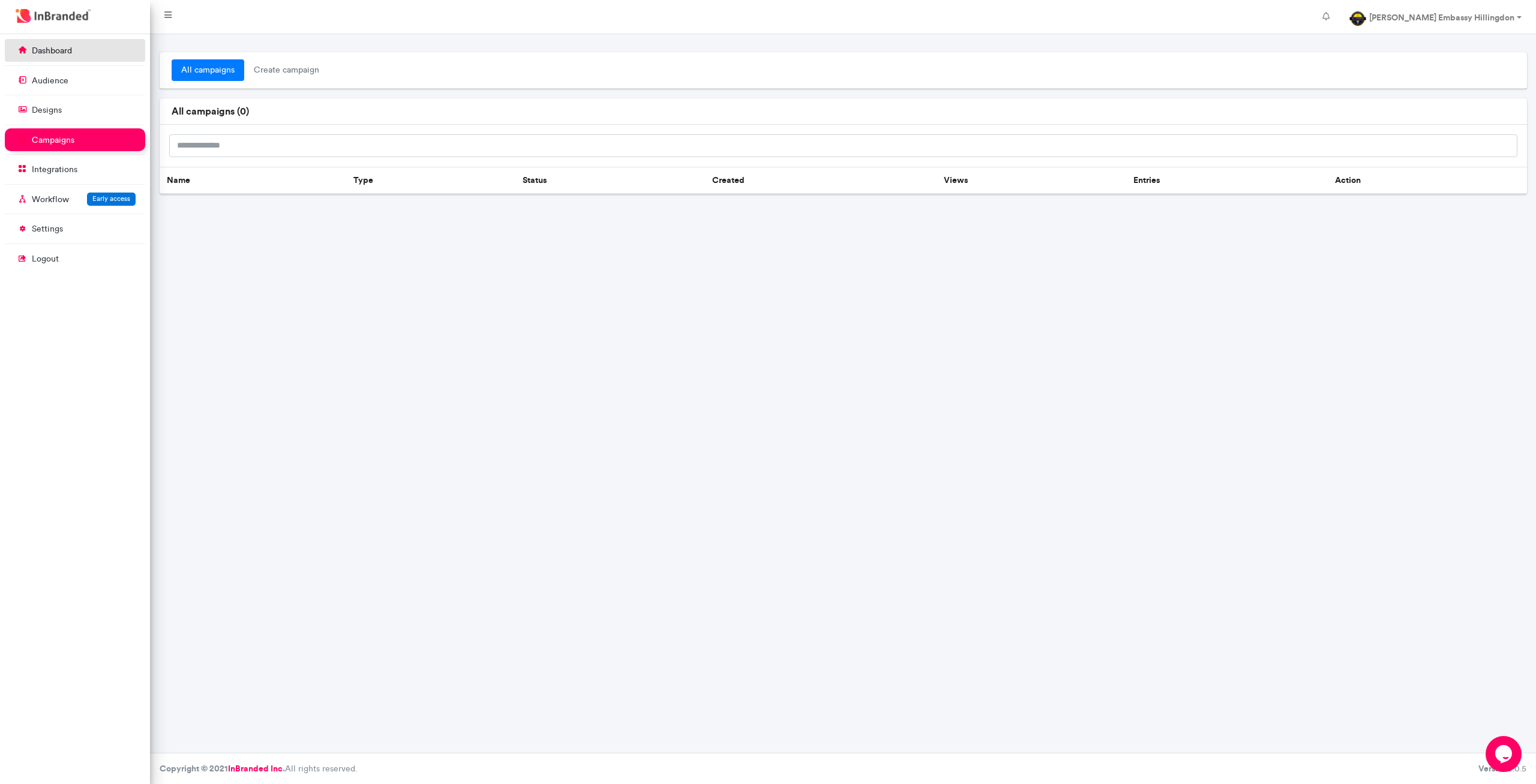
click at [78, 53] on link "dashboard" at bounding box center [74, 50] width 140 height 23
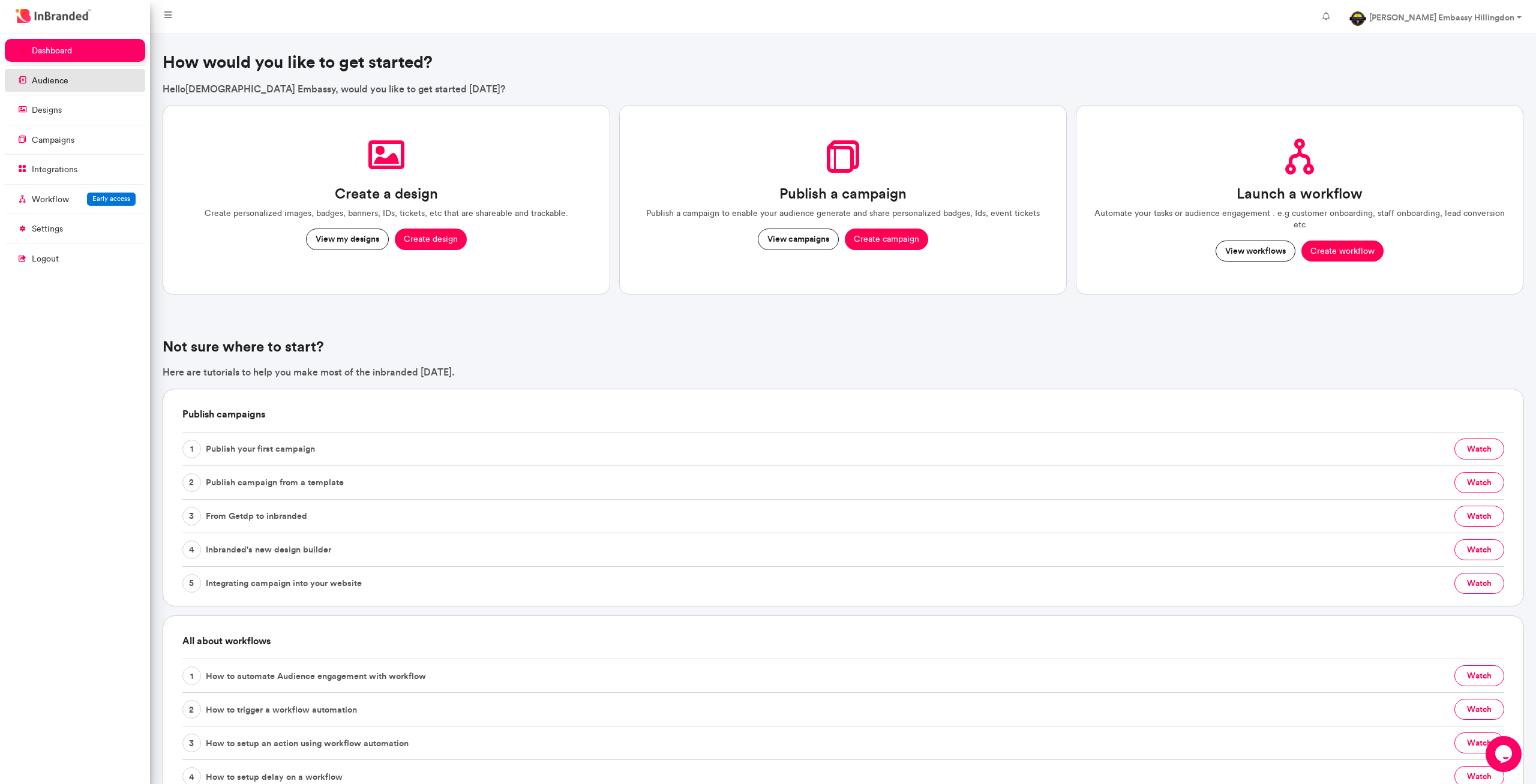
click at [86, 86] on link "audience" at bounding box center [74, 80] width 140 height 23
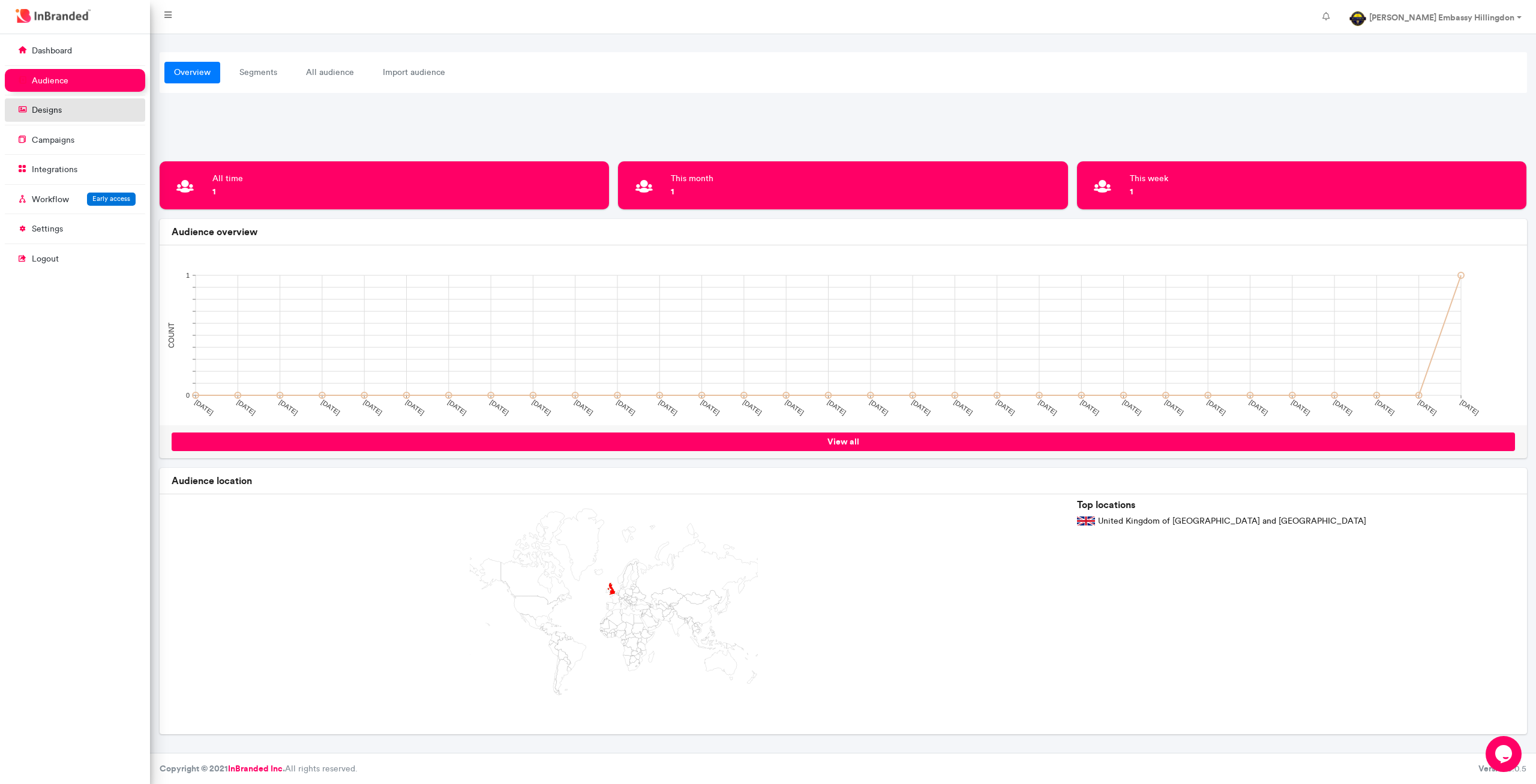
click at [82, 108] on link "designs" at bounding box center [74, 109] width 140 height 23
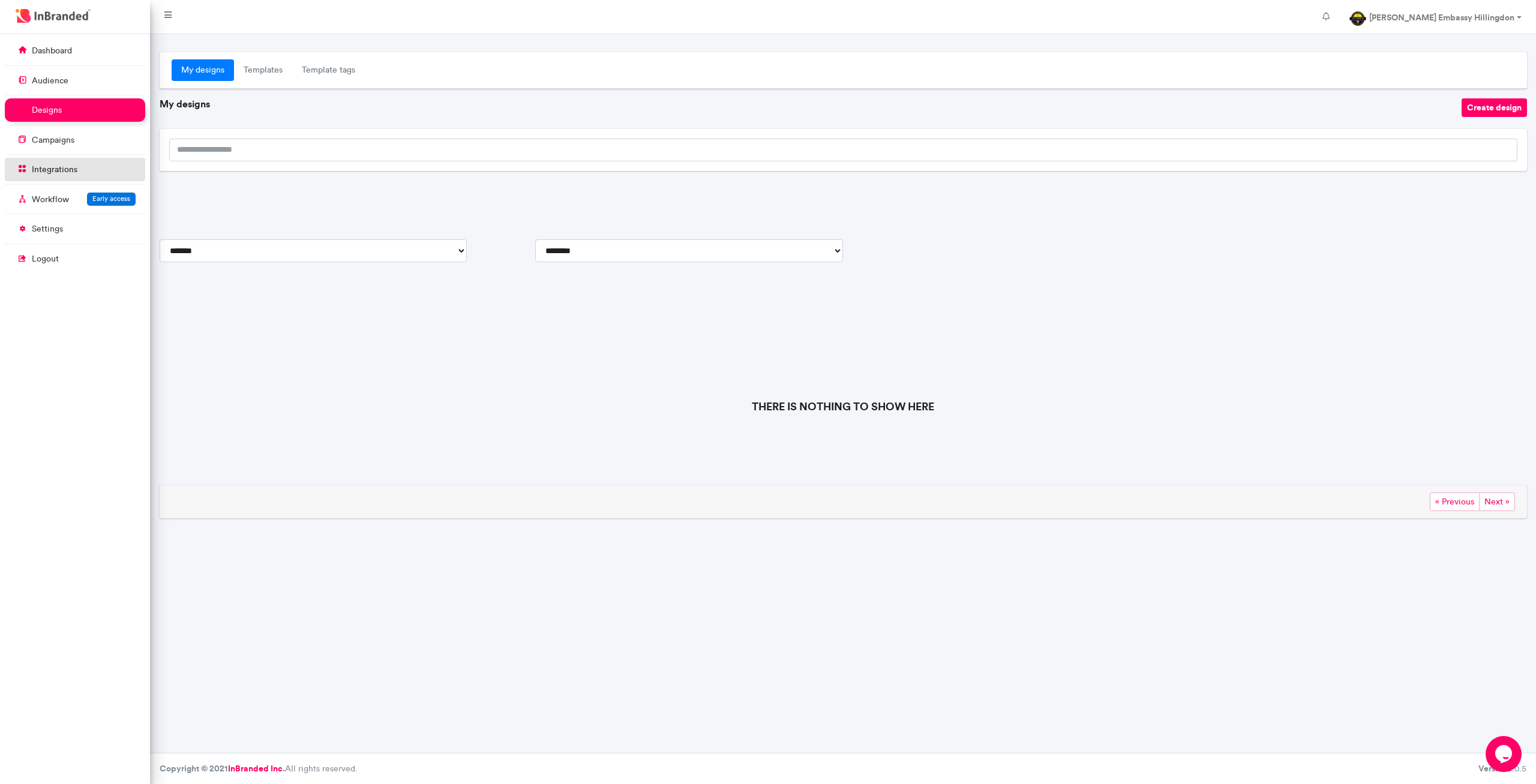
click at [82, 167] on link "integrations" at bounding box center [74, 169] width 140 height 23
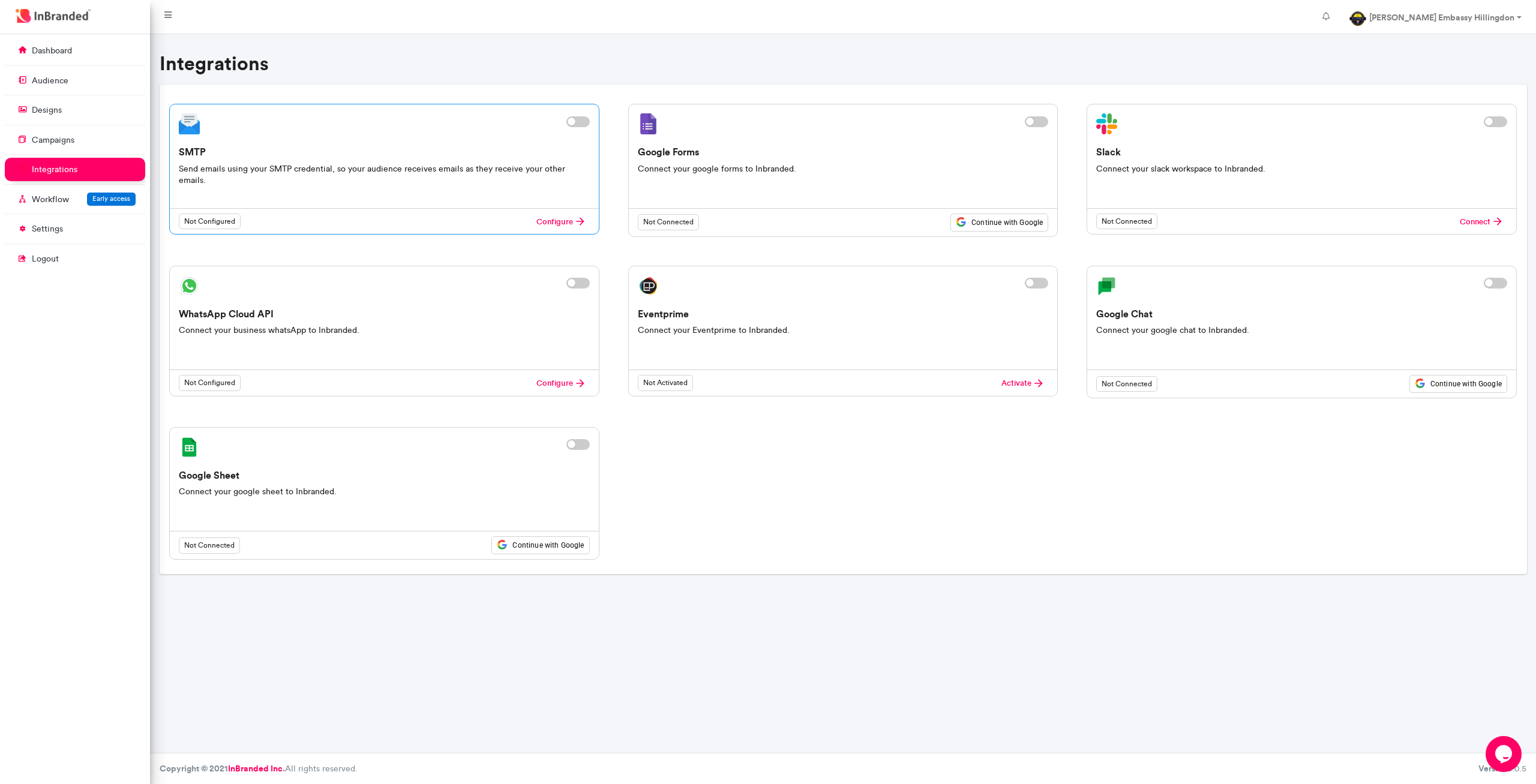
click at [580, 121] on label at bounding box center [578, 122] width 24 height 11
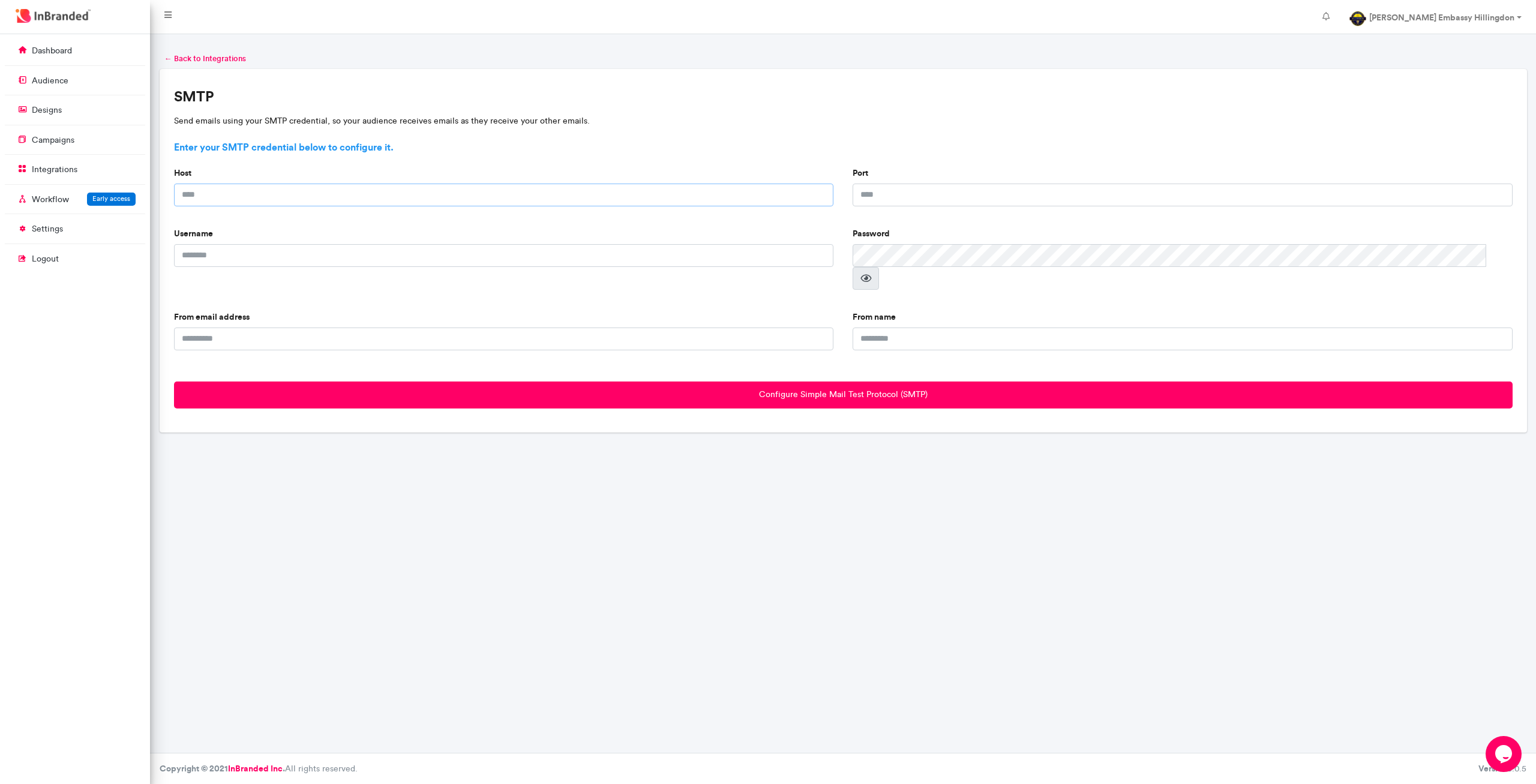
click at [363, 192] on input "Host" at bounding box center [504, 195] width 660 height 23
click at [364, 264] on input "Username" at bounding box center [504, 255] width 660 height 23
click at [448, 192] on input "Host" at bounding box center [504, 195] width 660 height 23
click at [167, 59] on span "← Back to Integrations" at bounding box center [205, 59] width 82 height 11
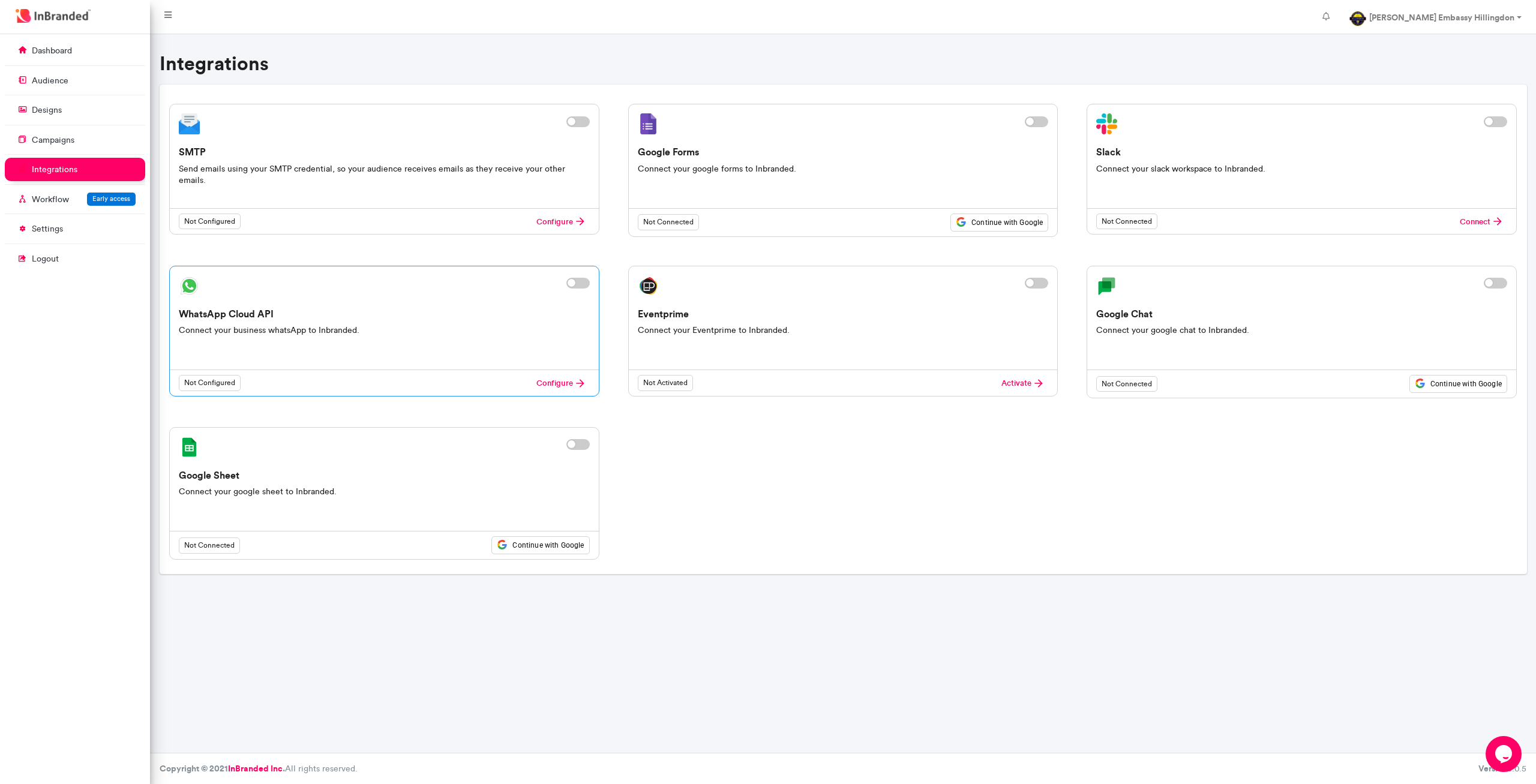
click at [589, 283] on label at bounding box center [578, 284] width 24 height 11
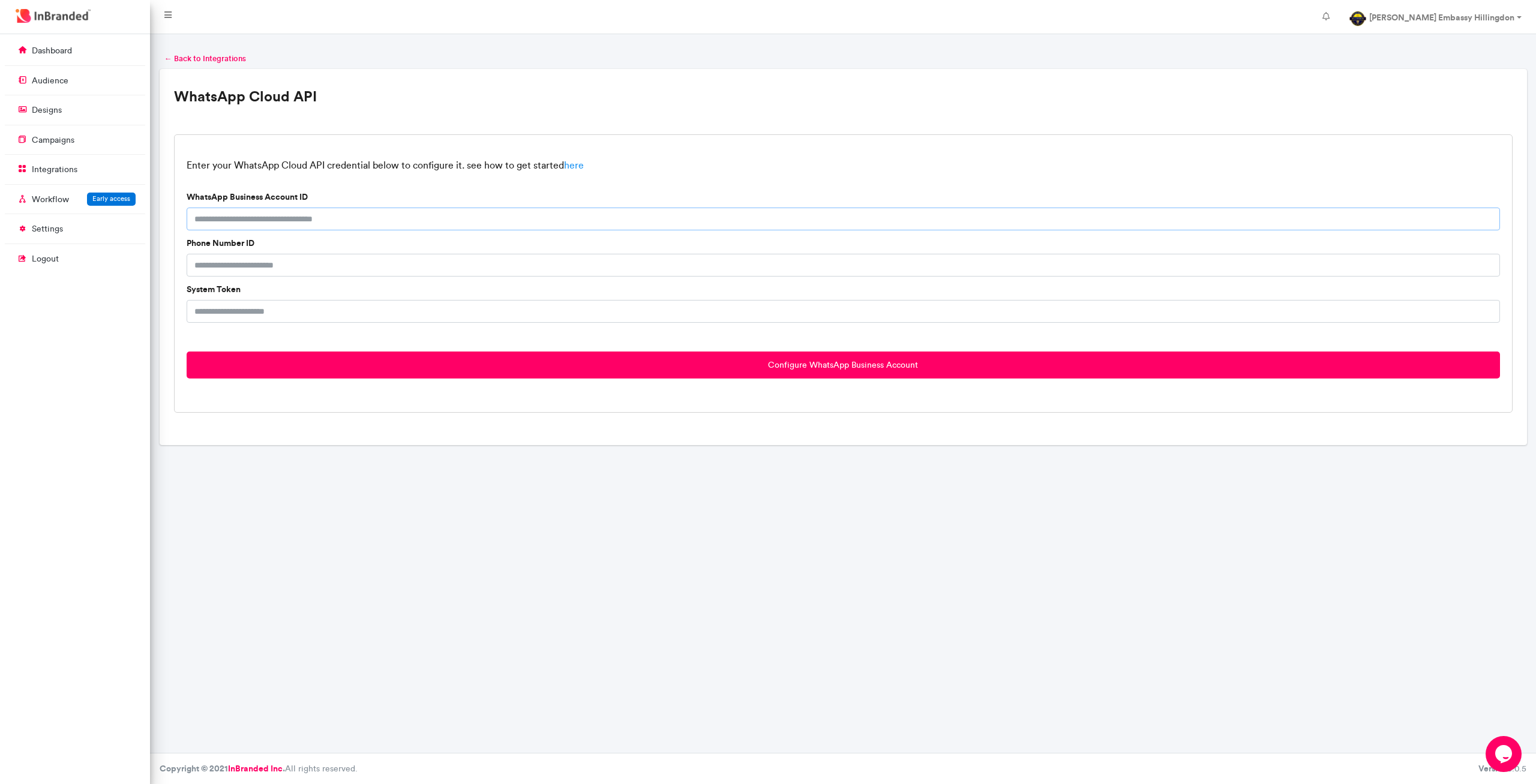
click at [359, 216] on input "WhatsApp Business Account ID" at bounding box center [844, 219] width 1313 height 23
click at [346, 268] on input "Phone Number ID" at bounding box center [844, 265] width 1313 height 23
click at [578, 166] on link "here" at bounding box center [574, 165] width 20 height 11
click at [574, 164] on link "here" at bounding box center [574, 165] width 20 height 11
click at [488, 62] on div "← Back to Integrations WhatsApp Cloud API Enter your WhatsApp Cloud API credent…" at bounding box center [843, 249] width 1367 height 393
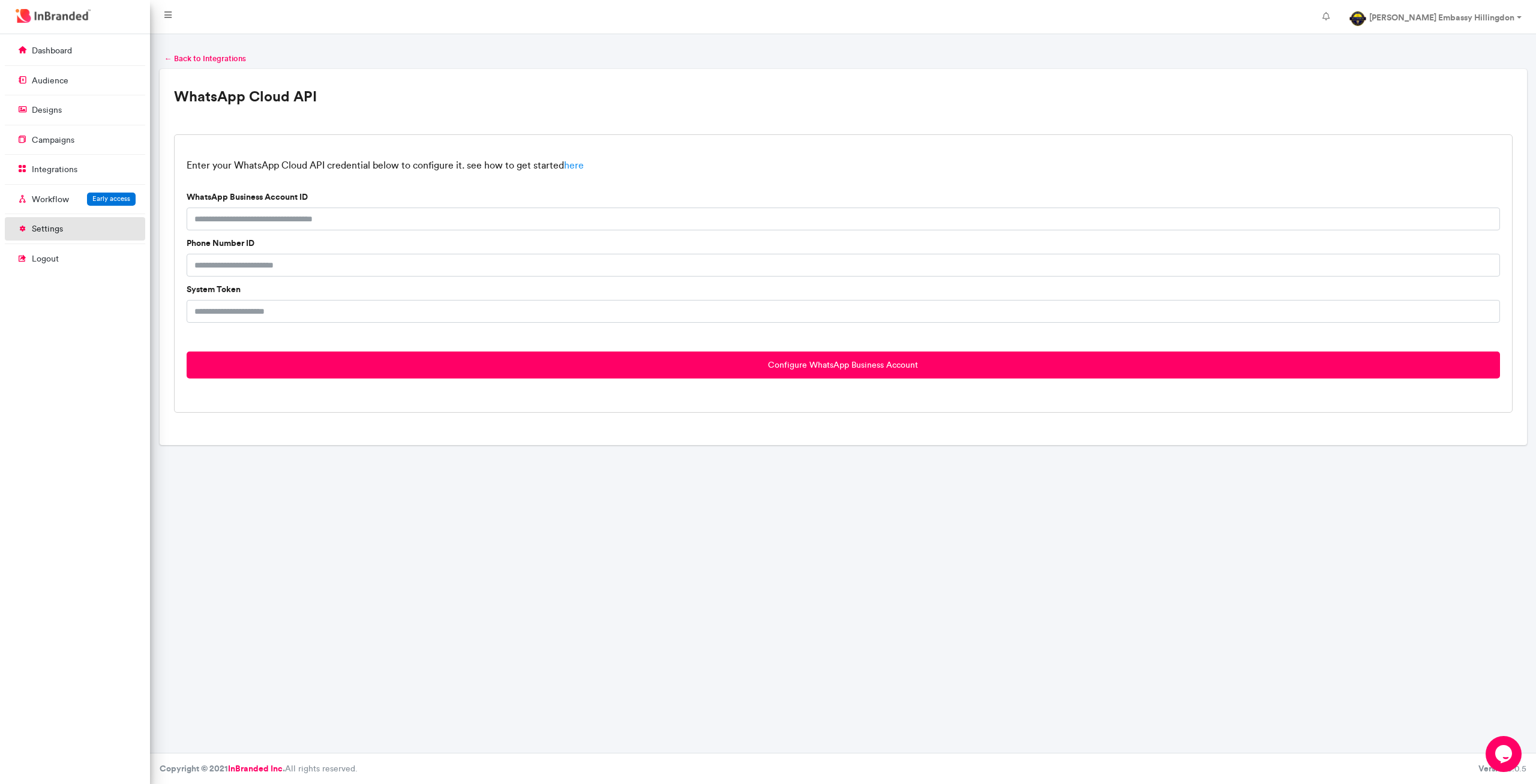
click at [51, 227] on p "settings" at bounding box center [47, 229] width 31 height 12
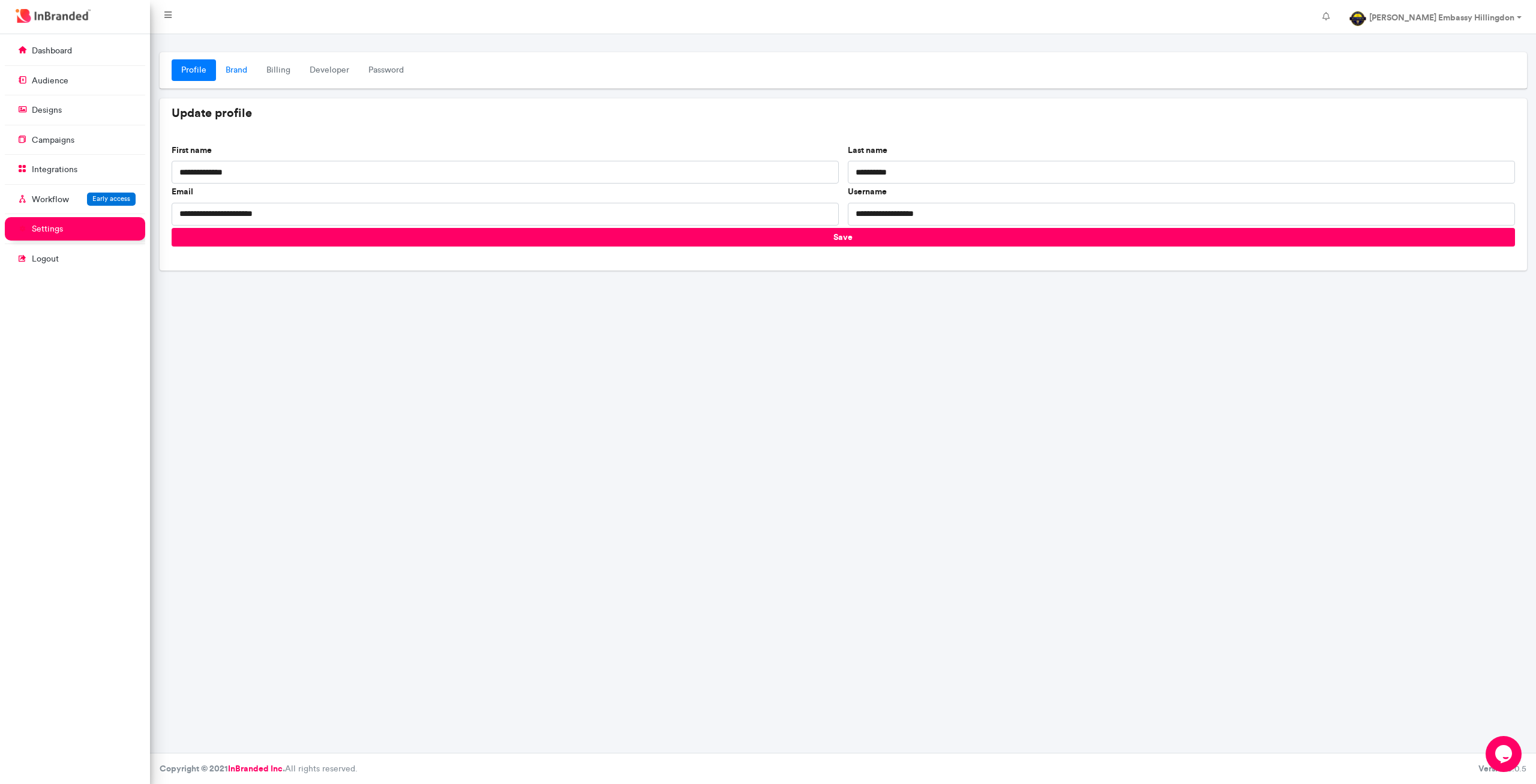
click at [234, 71] on link "Brand" at bounding box center [236, 70] width 40 height 21
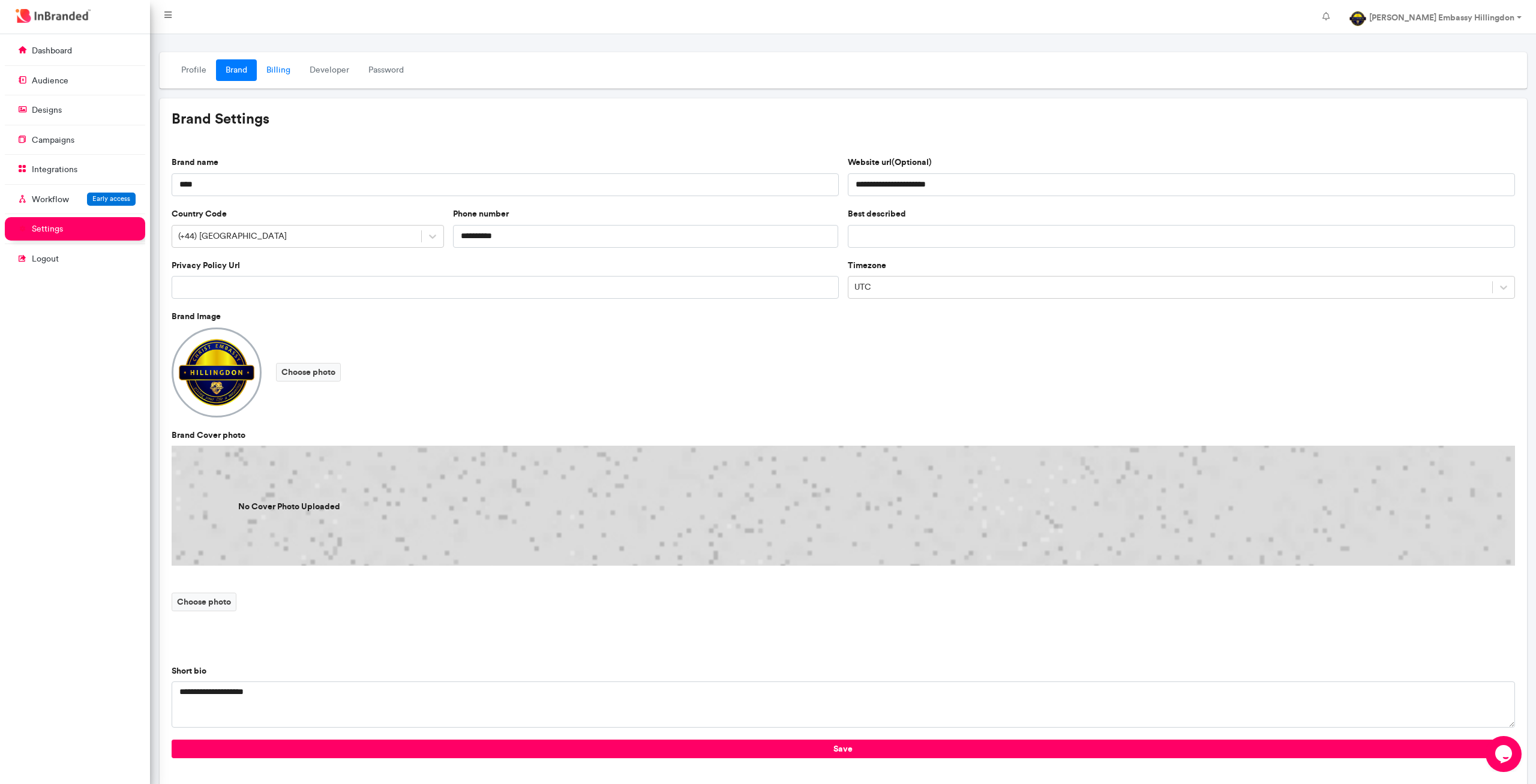
click at [281, 70] on link "Billing" at bounding box center [278, 70] width 44 height 21
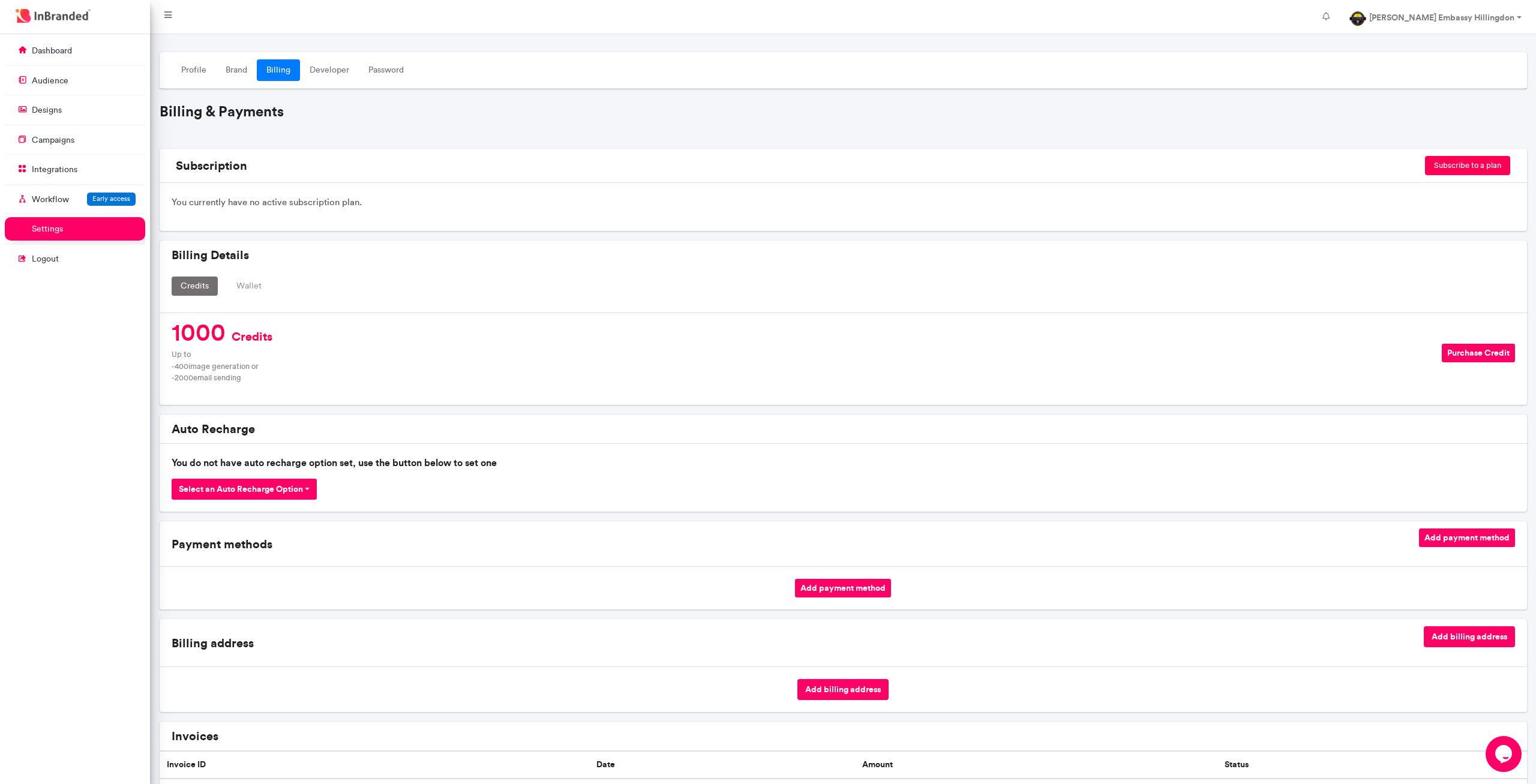
click at [1472, 167] on button "Subscribe to a plan" at bounding box center [1468, 166] width 86 height 19
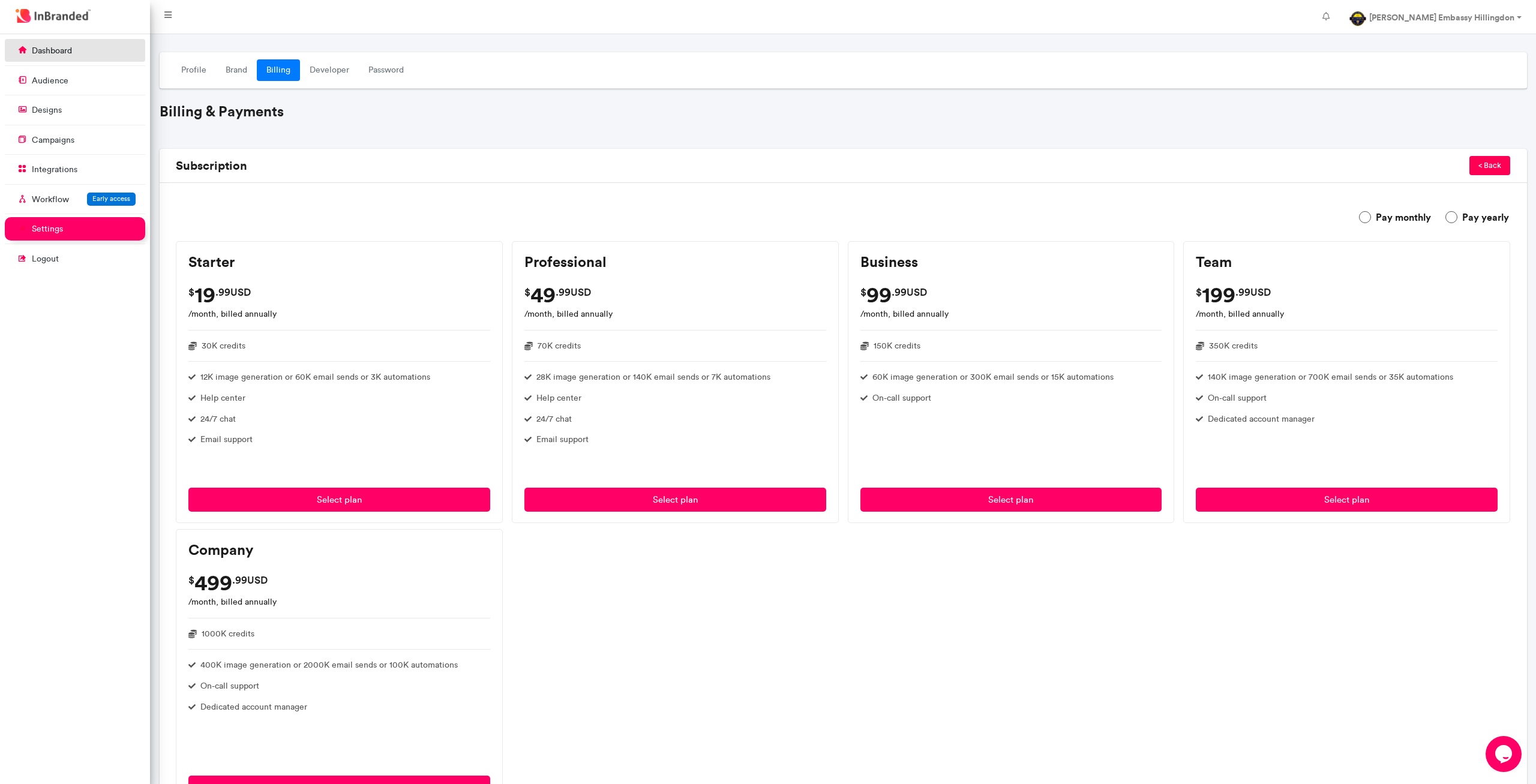
click at [93, 51] on link "dashboard" at bounding box center [74, 50] width 140 height 23
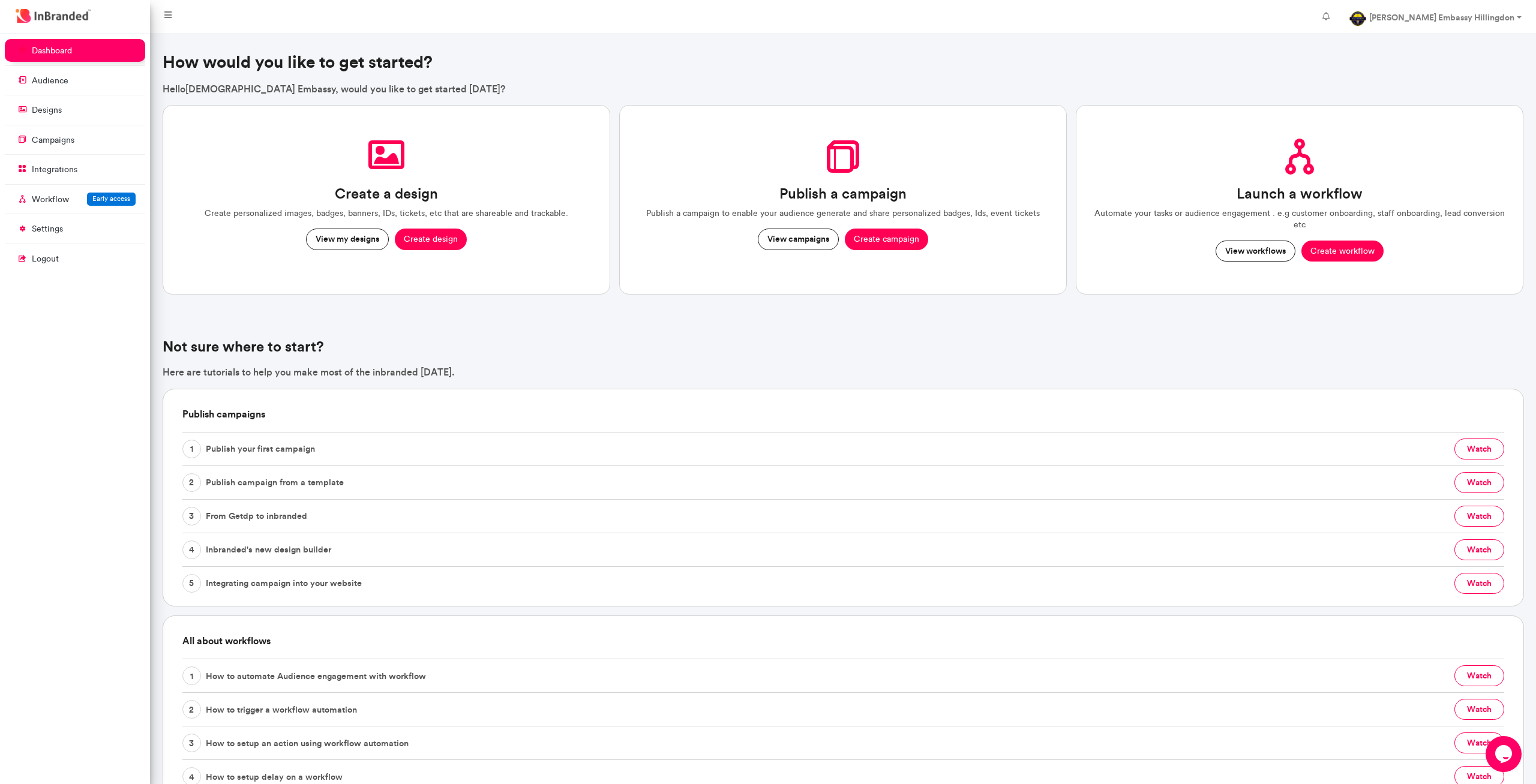
scroll to position [239, 0]
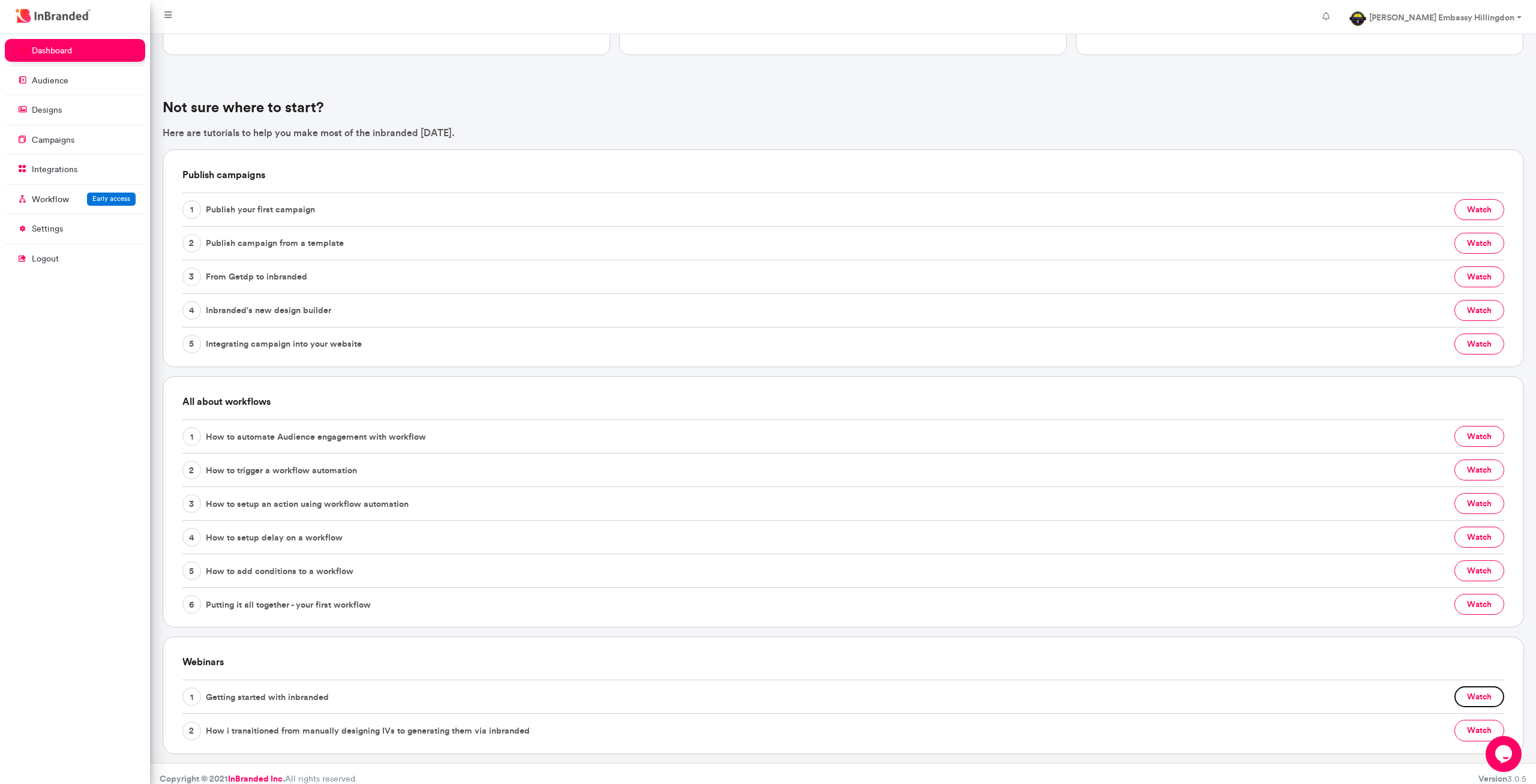
click at [1481, 687] on button "watch" at bounding box center [1479, 696] width 50 height 21
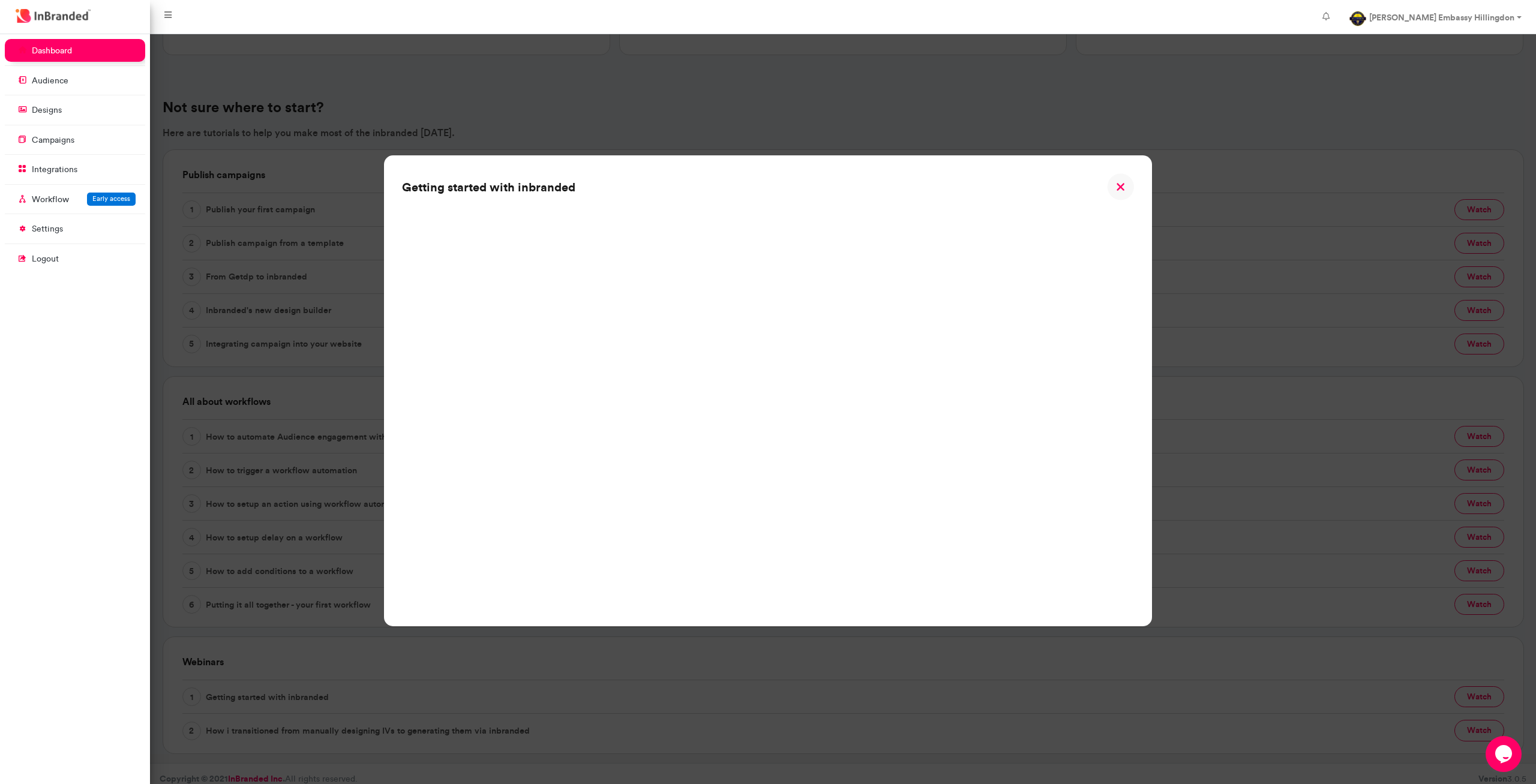
click at [1120, 188] on img at bounding box center [1120, 187] width 27 height 27
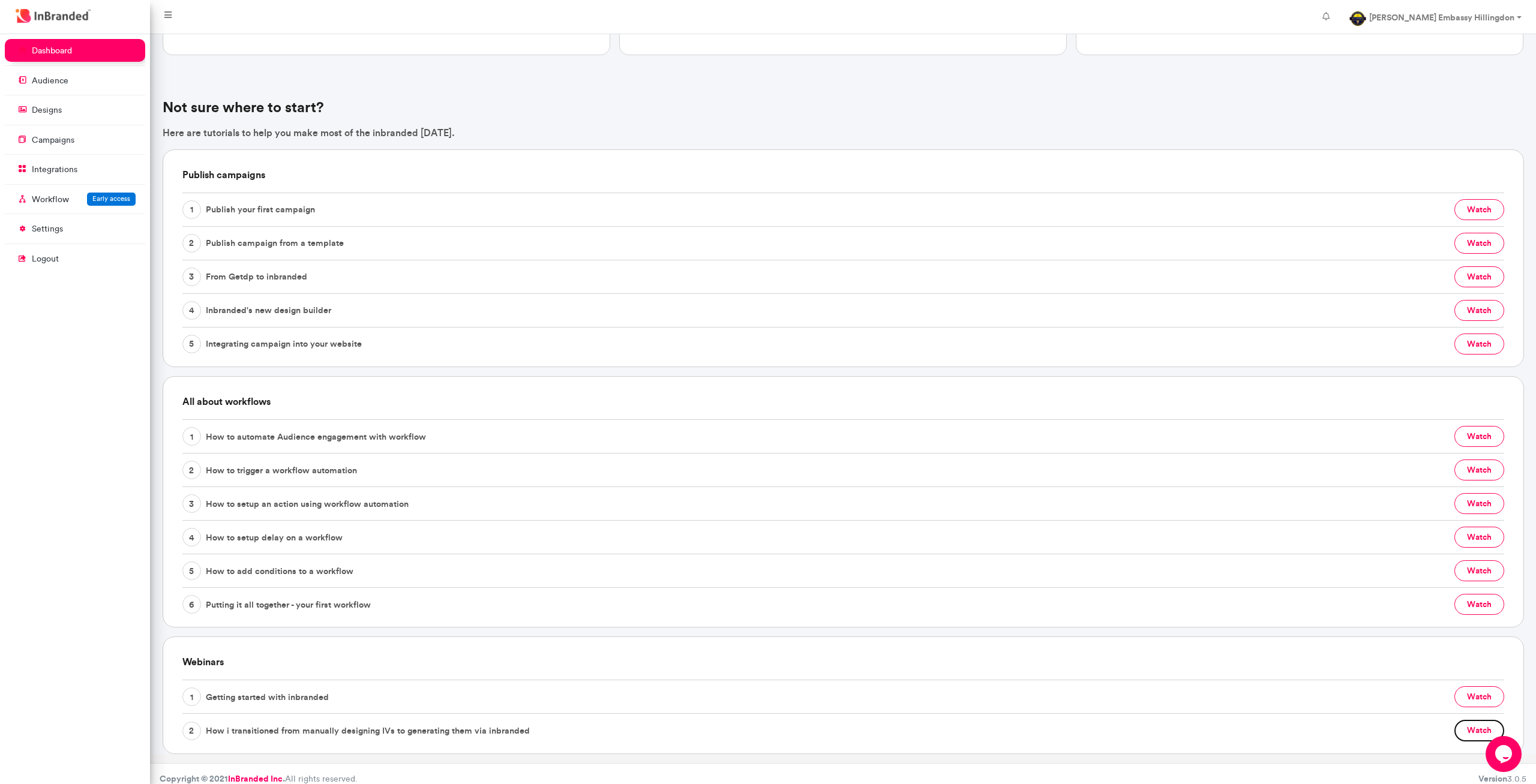
click at [1482, 721] on button "watch" at bounding box center [1479, 730] width 50 height 21
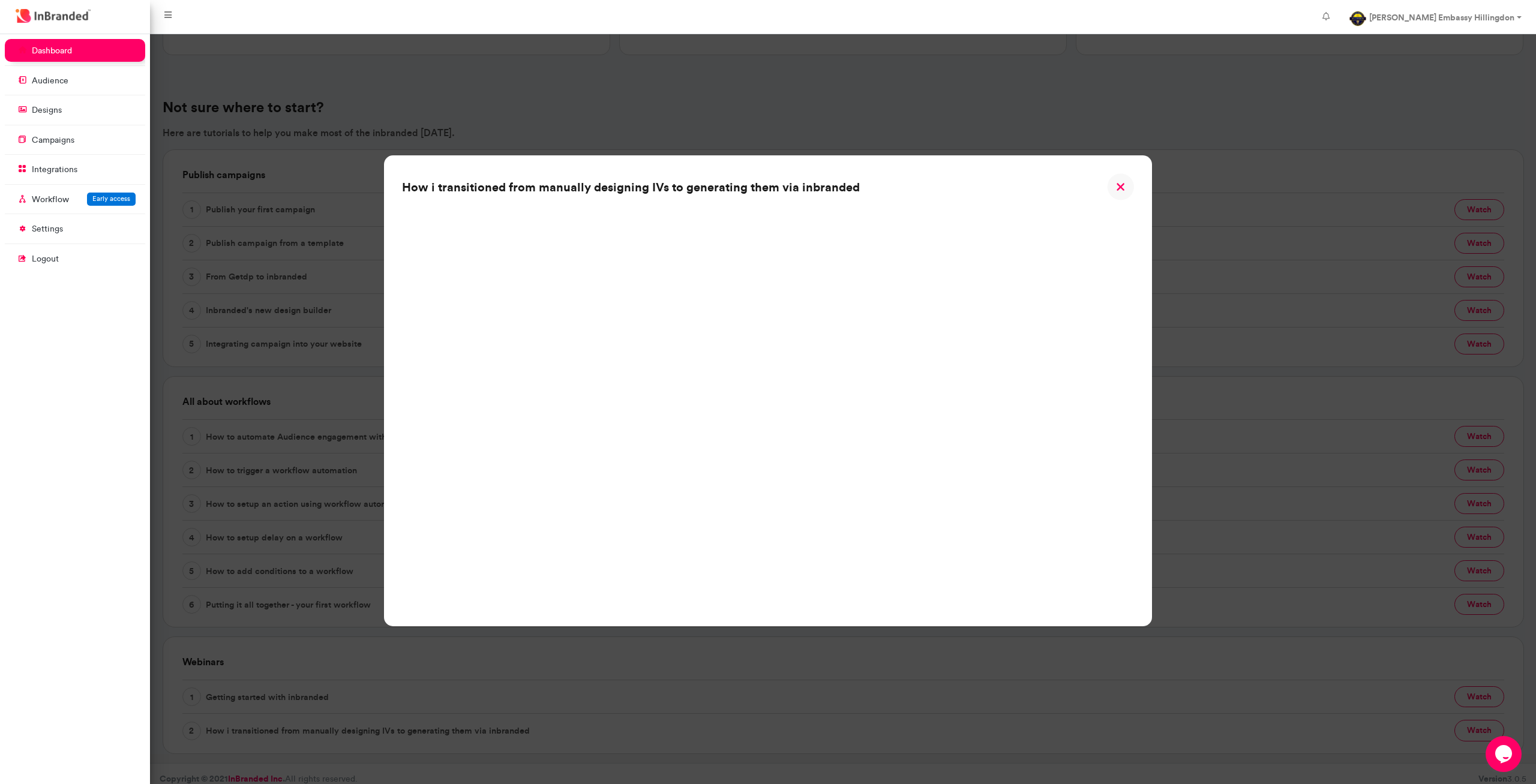
click at [1124, 195] on img at bounding box center [1120, 187] width 27 height 27
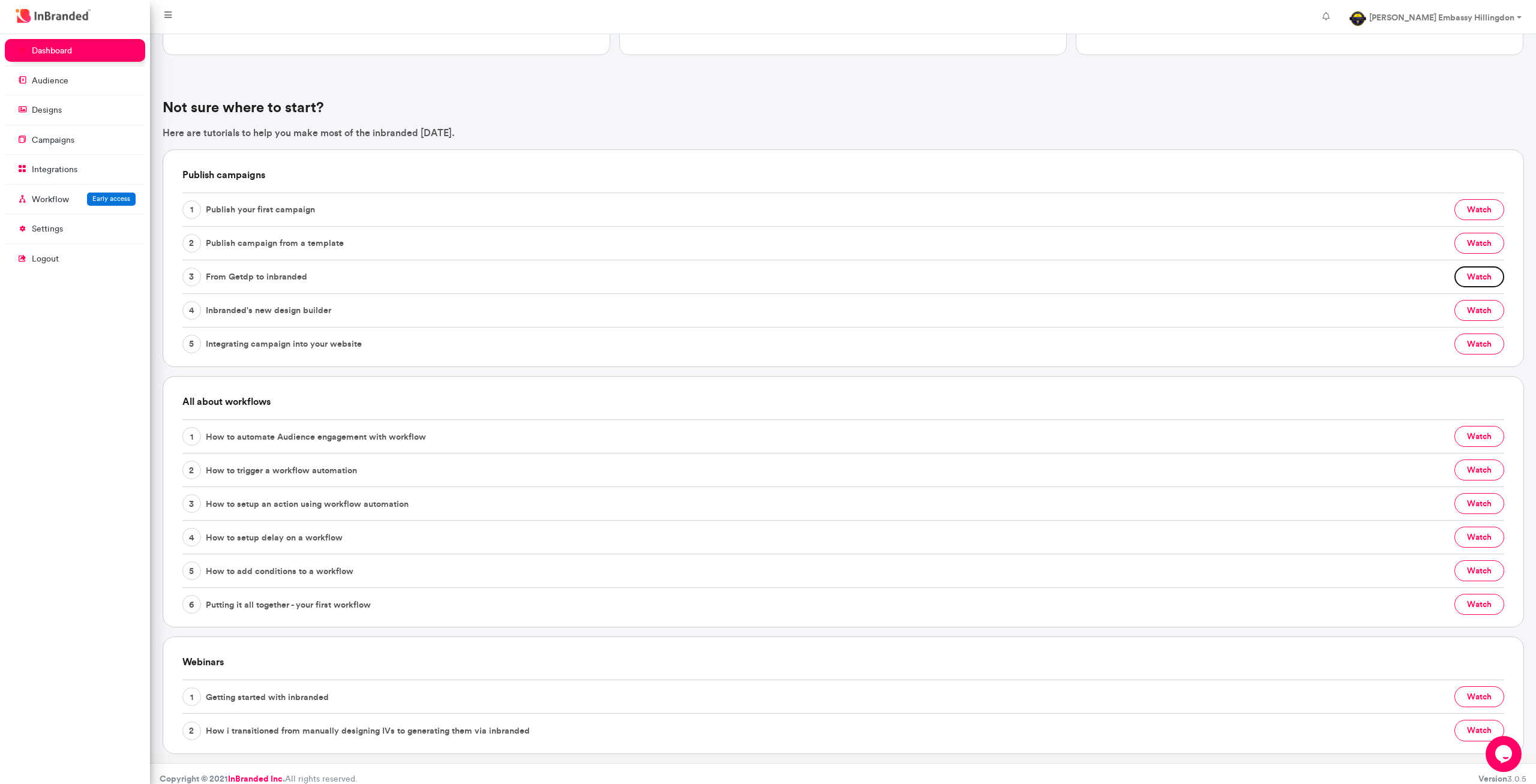
click at [1477, 272] on button "watch" at bounding box center [1479, 276] width 50 height 21
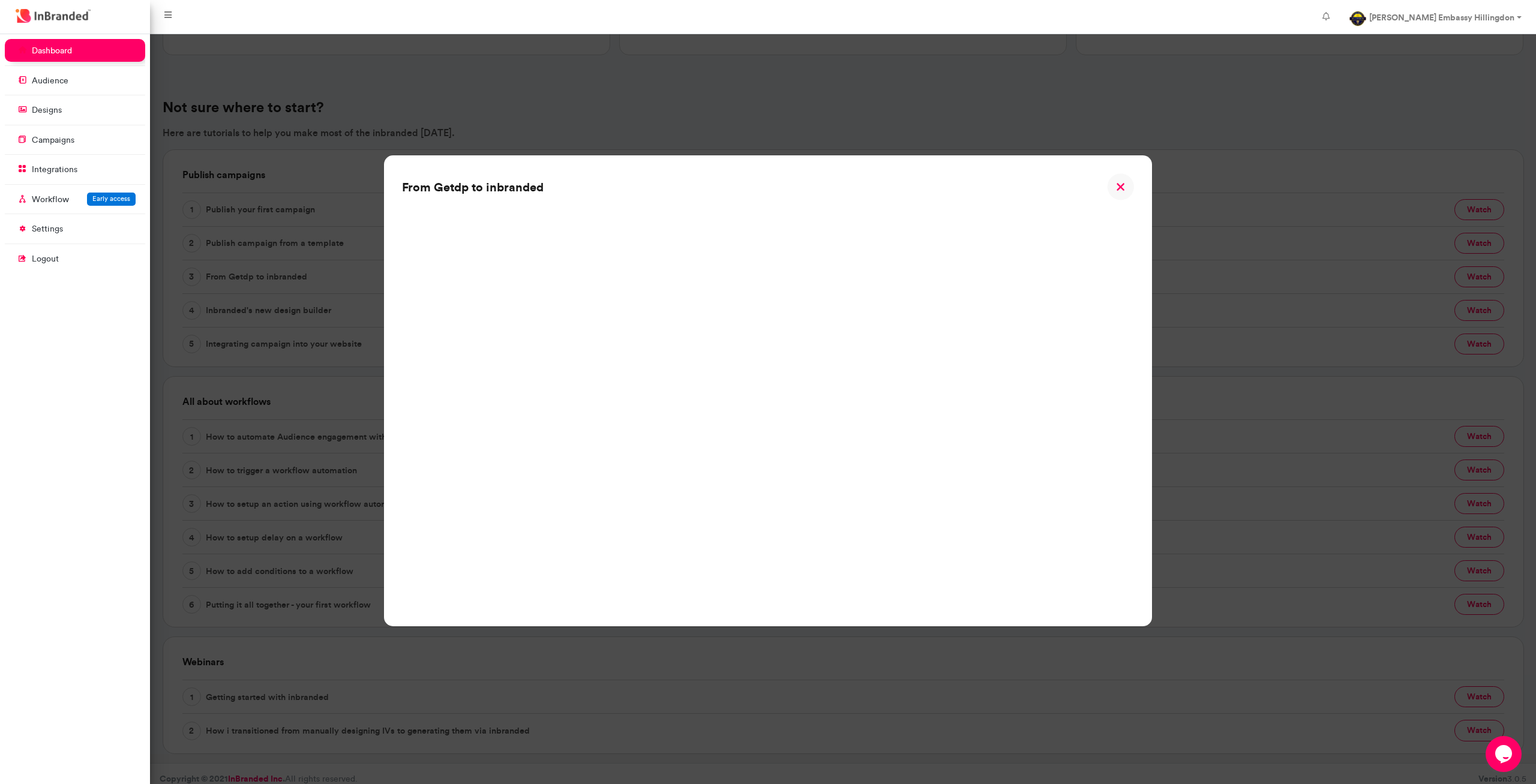
click at [1118, 184] on img at bounding box center [1120, 187] width 27 height 27
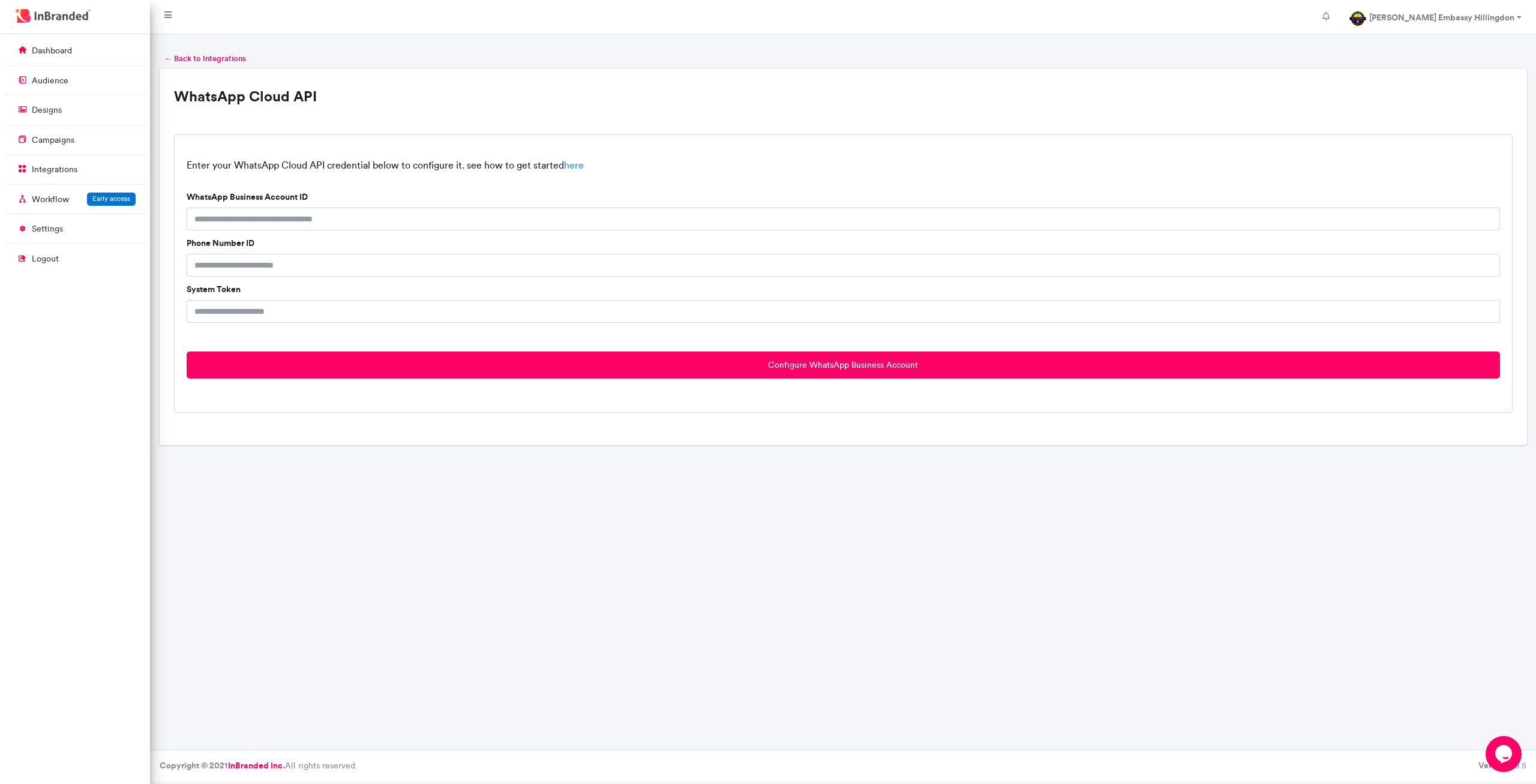
click at [580, 165] on link "here" at bounding box center [574, 165] width 20 height 11
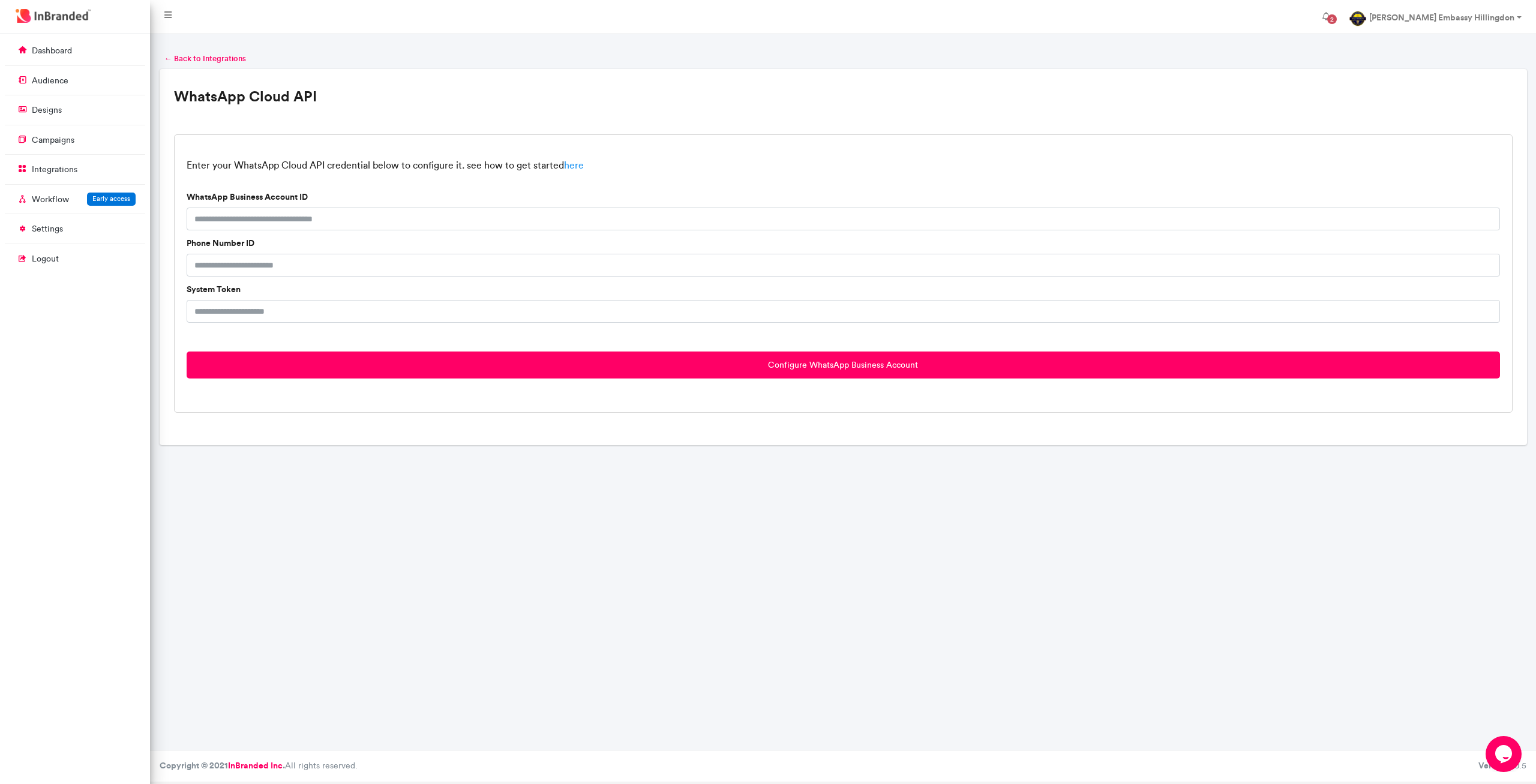
click at [580, 165] on link "here" at bounding box center [574, 165] width 20 height 11
click at [579, 166] on link "here" at bounding box center [574, 165] width 20 height 11
